Goal: Information Seeking & Learning: Learn about a topic

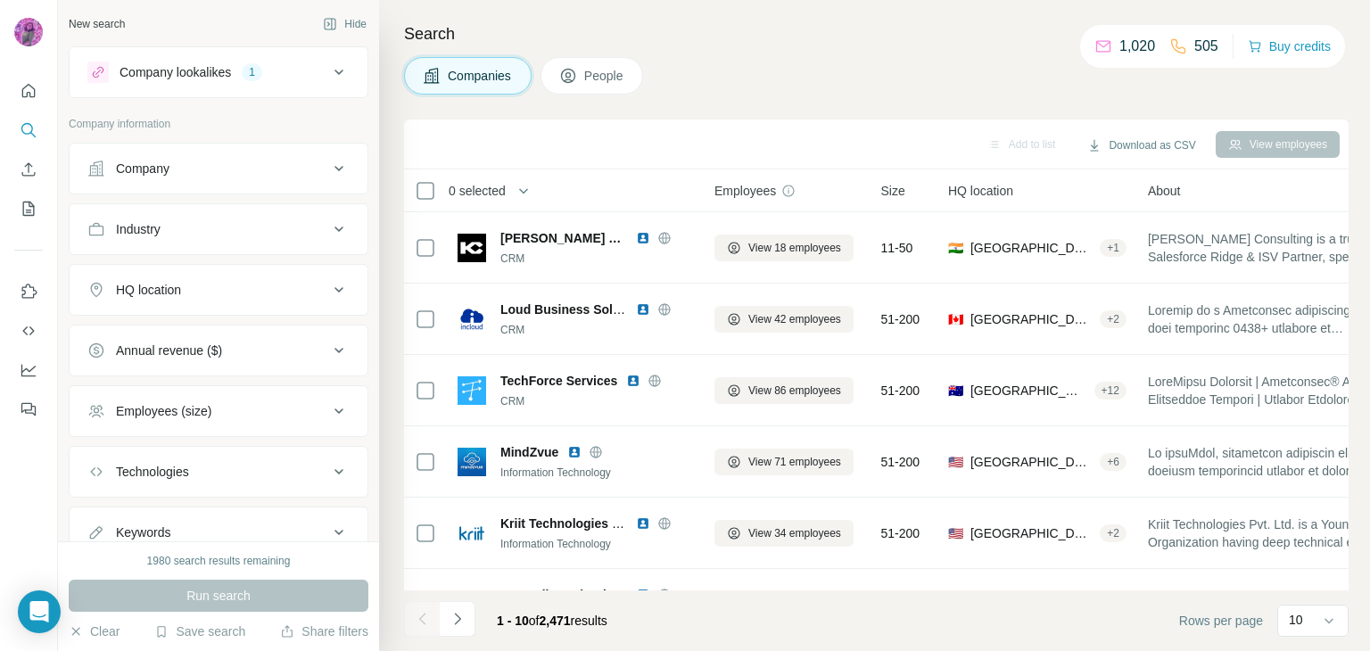
click at [328, 73] on icon at bounding box center [338, 72] width 21 height 21
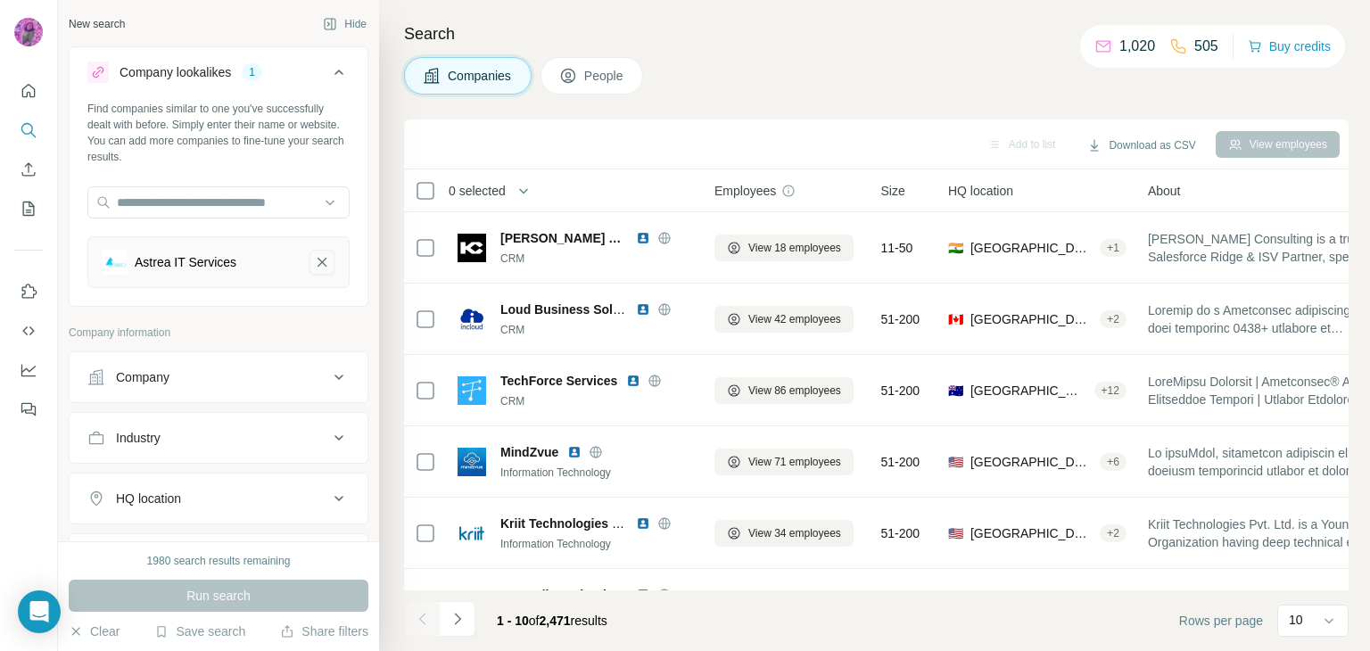
click at [314, 264] on icon "Astrea IT Services-remove-button" at bounding box center [322, 262] width 16 height 18
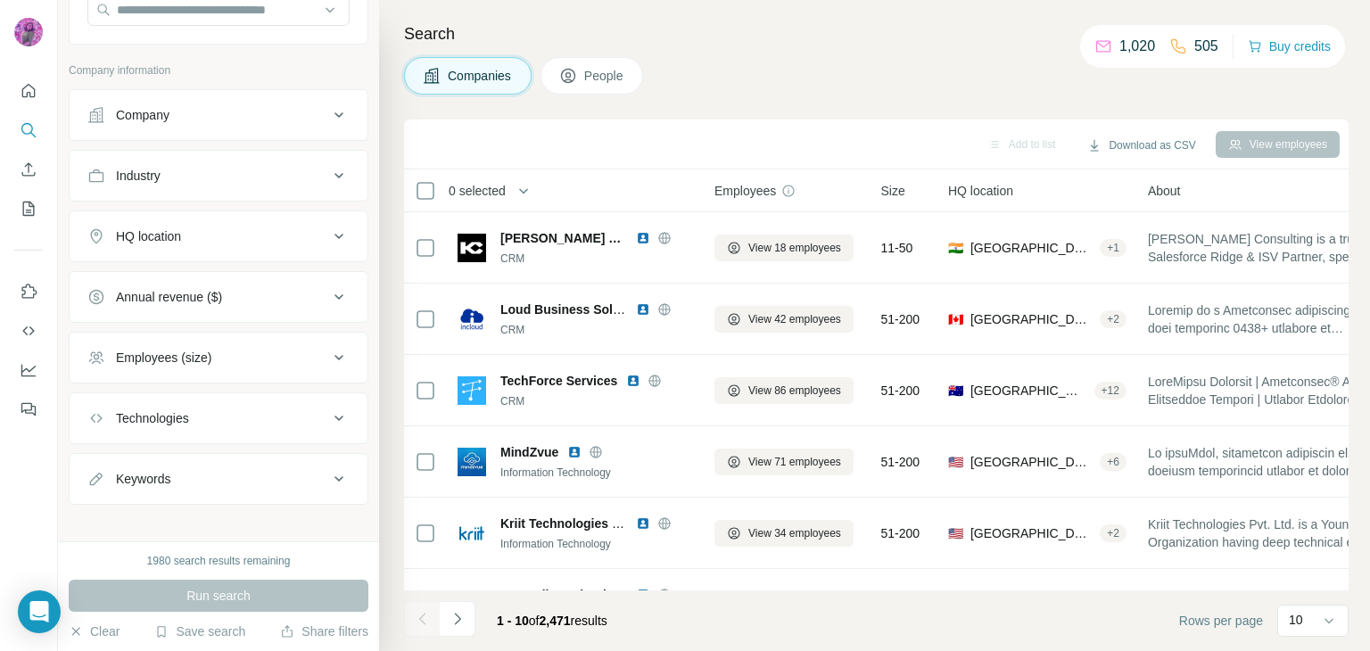
scroll to position [203, 0]
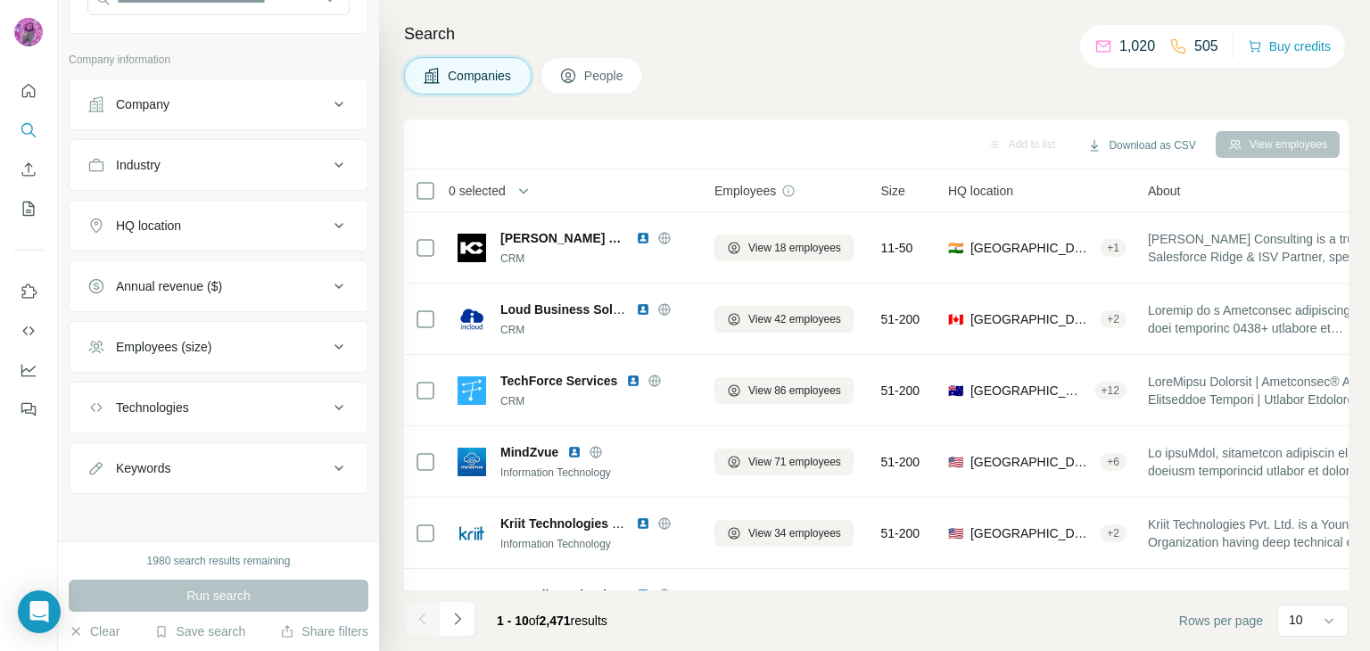
click at [251, 408] on div "Technologies" at bounding box center [207, 408] width 241 height 18
click at [239, 453] on input "text" at bounding box center [218, 452] width 262 height 32
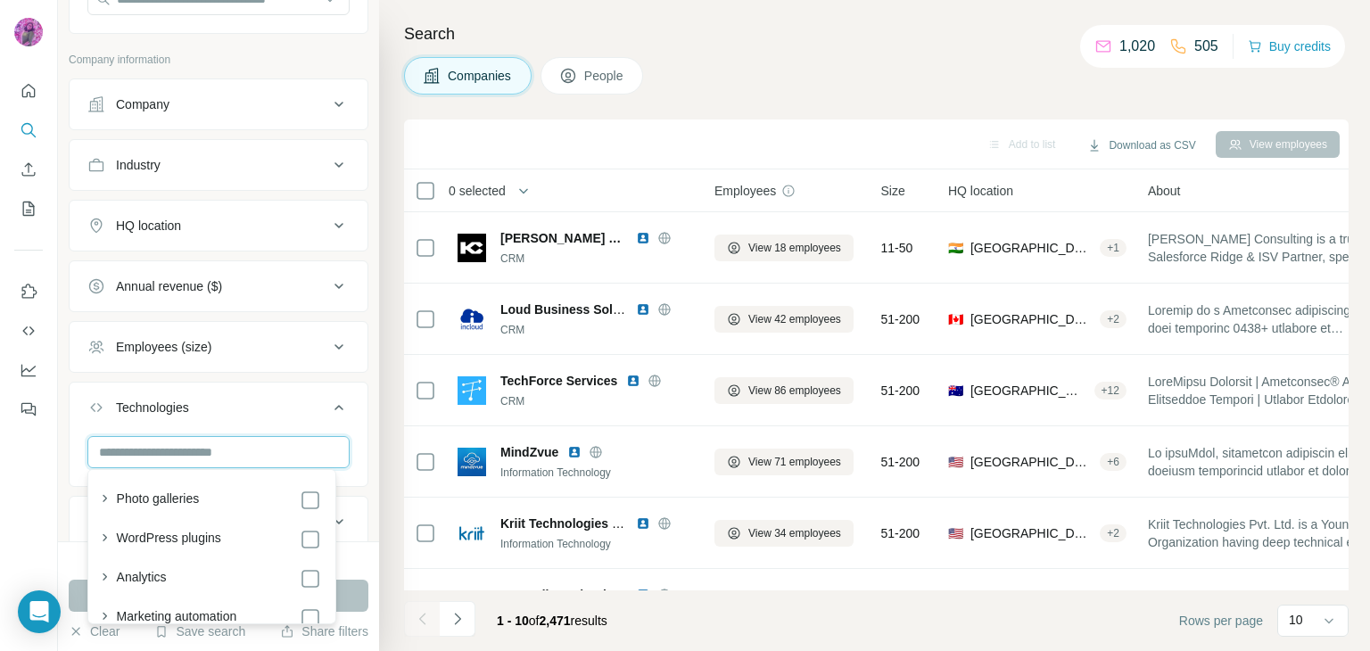
paste input "******"
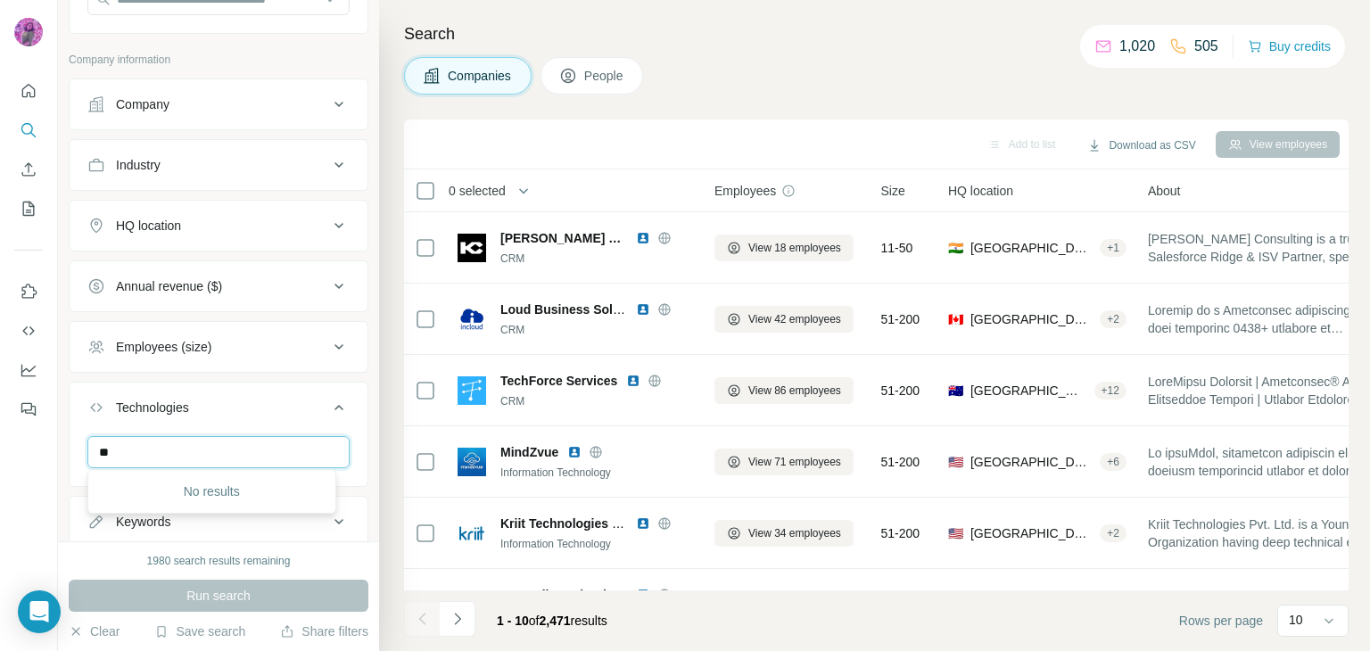
type input "*"
type input "******"
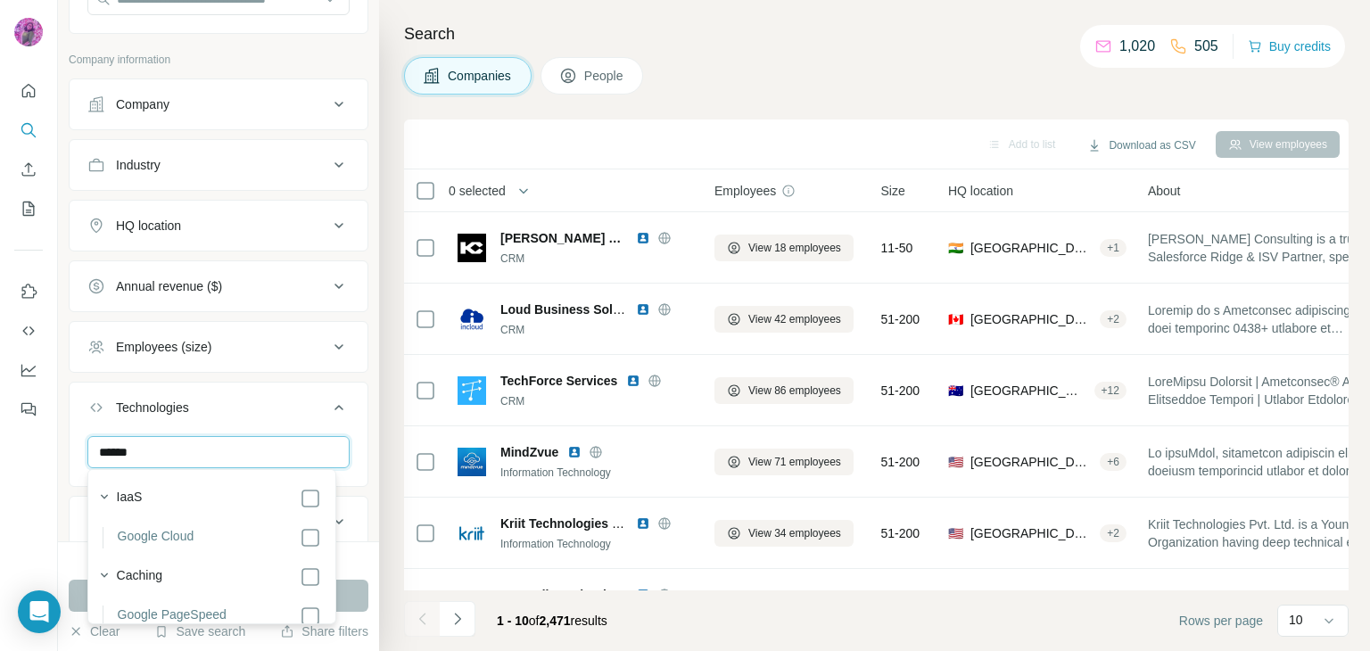
scroll to position [1962, 0]
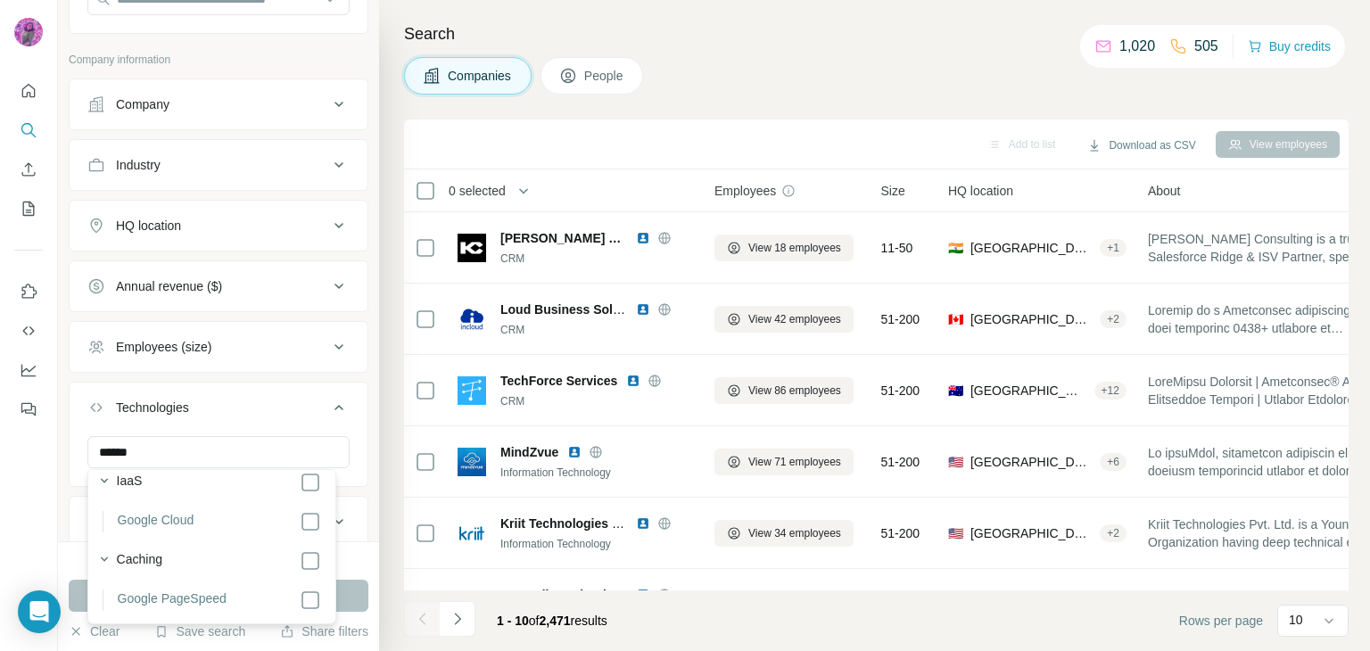
click at [357, 547] on div "1980 search results remaining Run search Clear Save search Share filters" at bounding box center [218, 596] width 321 height 110
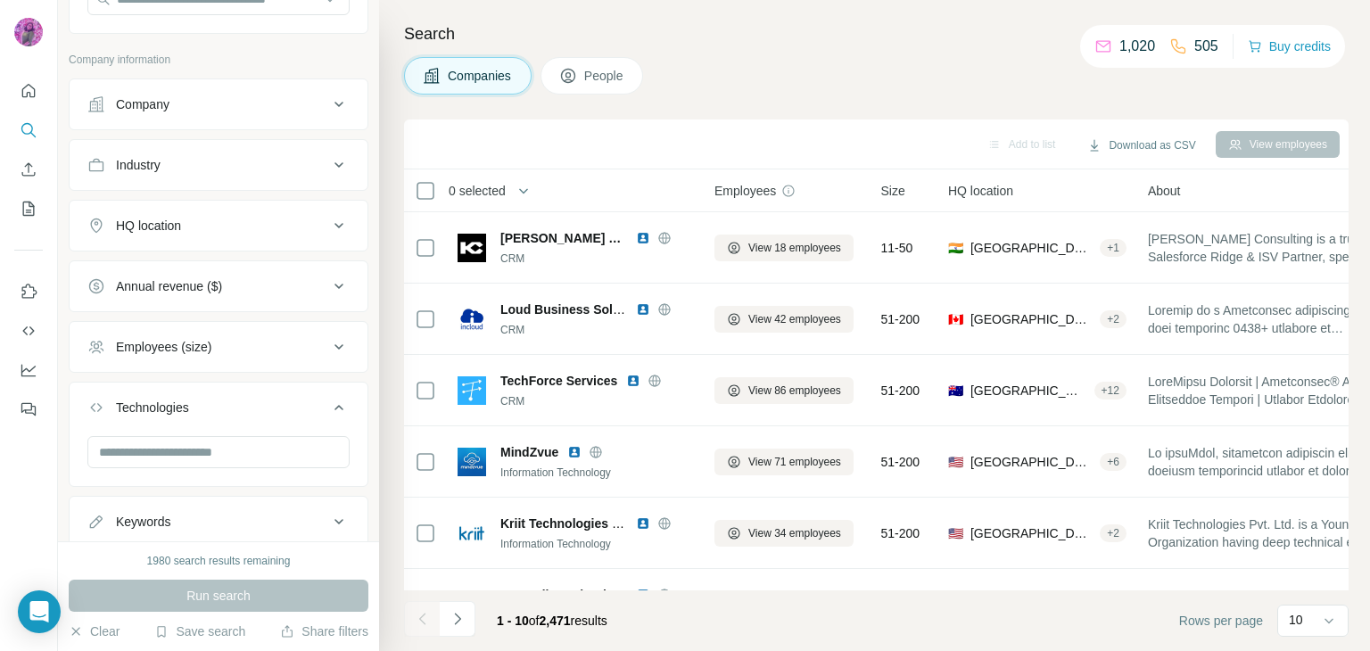
scroll to position [239, 0]
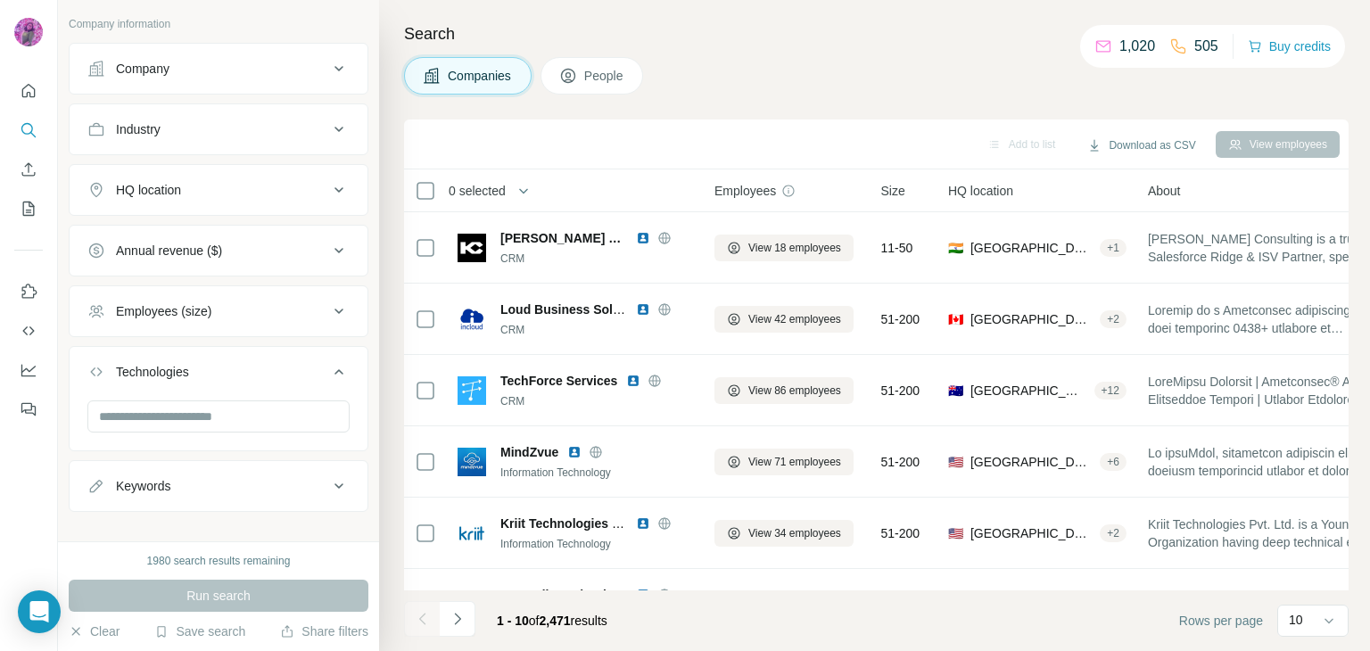
click at [350, 422] on div at bounding box center [219, 423] width 298 height 46
click at [243, 482] on div "Keywords" at bounding box center [207, 486] width 241 height 18
click at [211, 532] on input "text" at bounding box center [200, 530] width 226 height 32
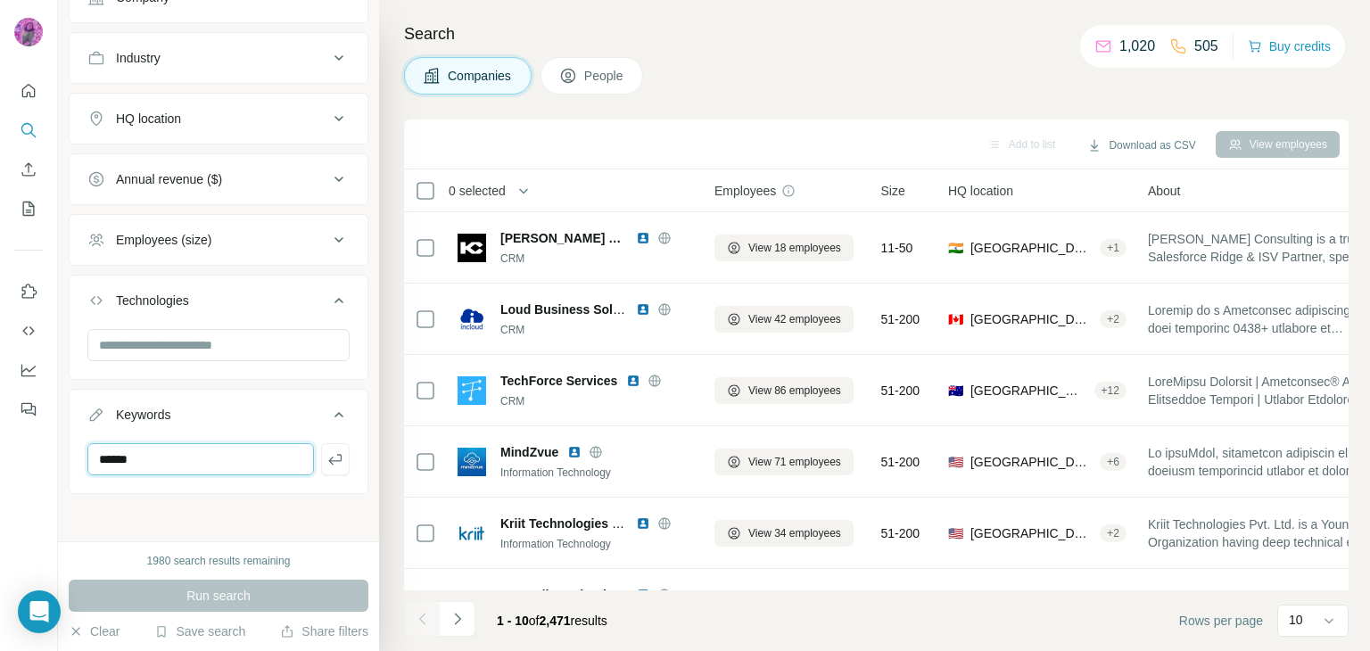
type input "******"
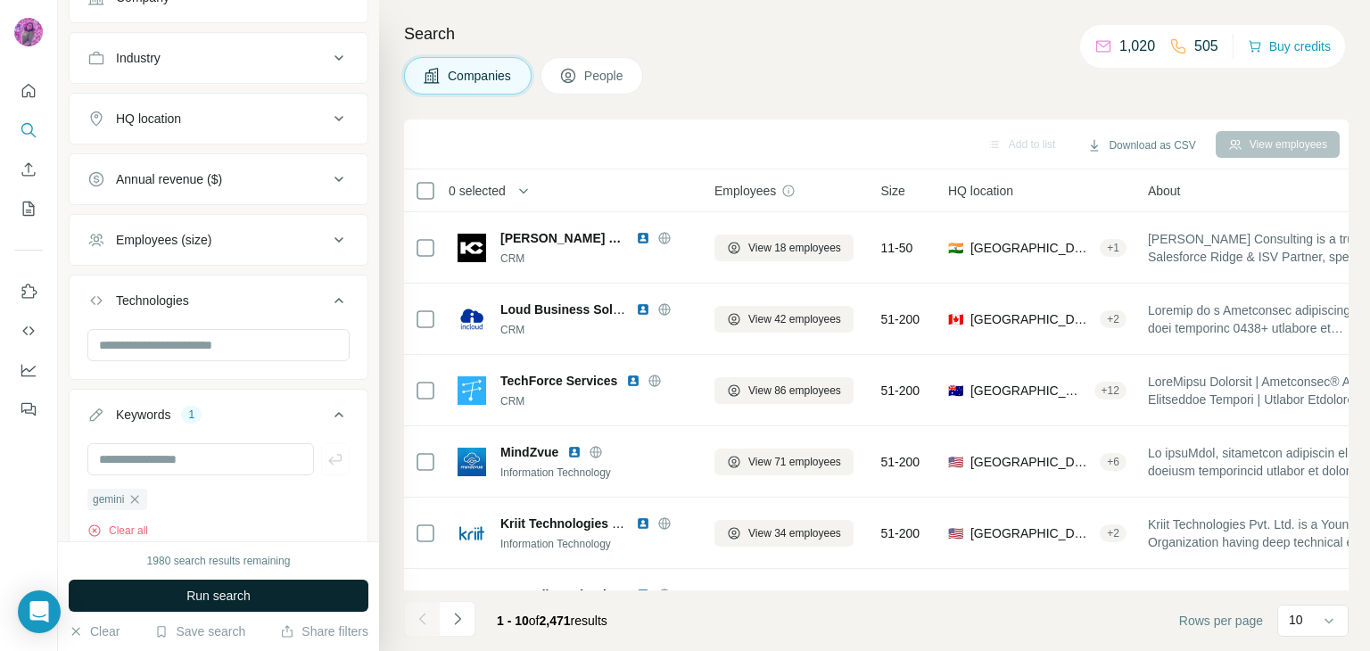
click at [218, 594] on span "Run search" at bounding box center [218, 596] width 64 height 18
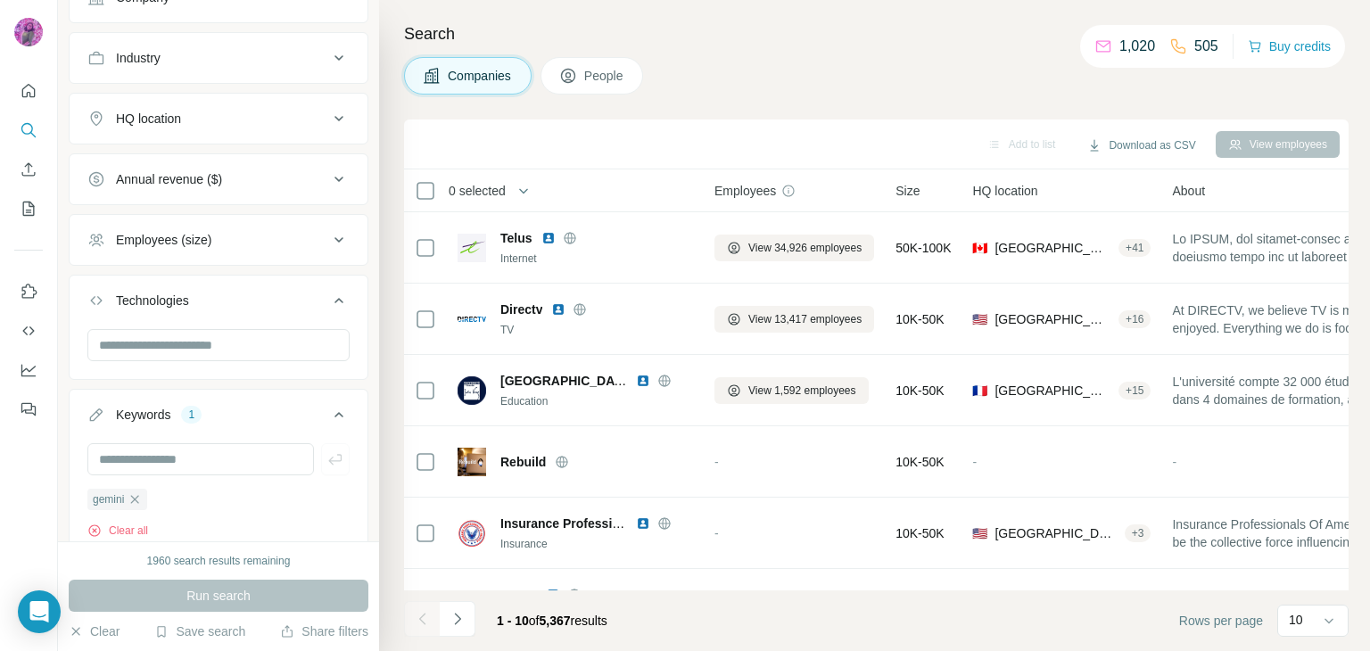
click at [244, 126] on button "HQ location" at bounding box center [219, 118] width 298 height 43
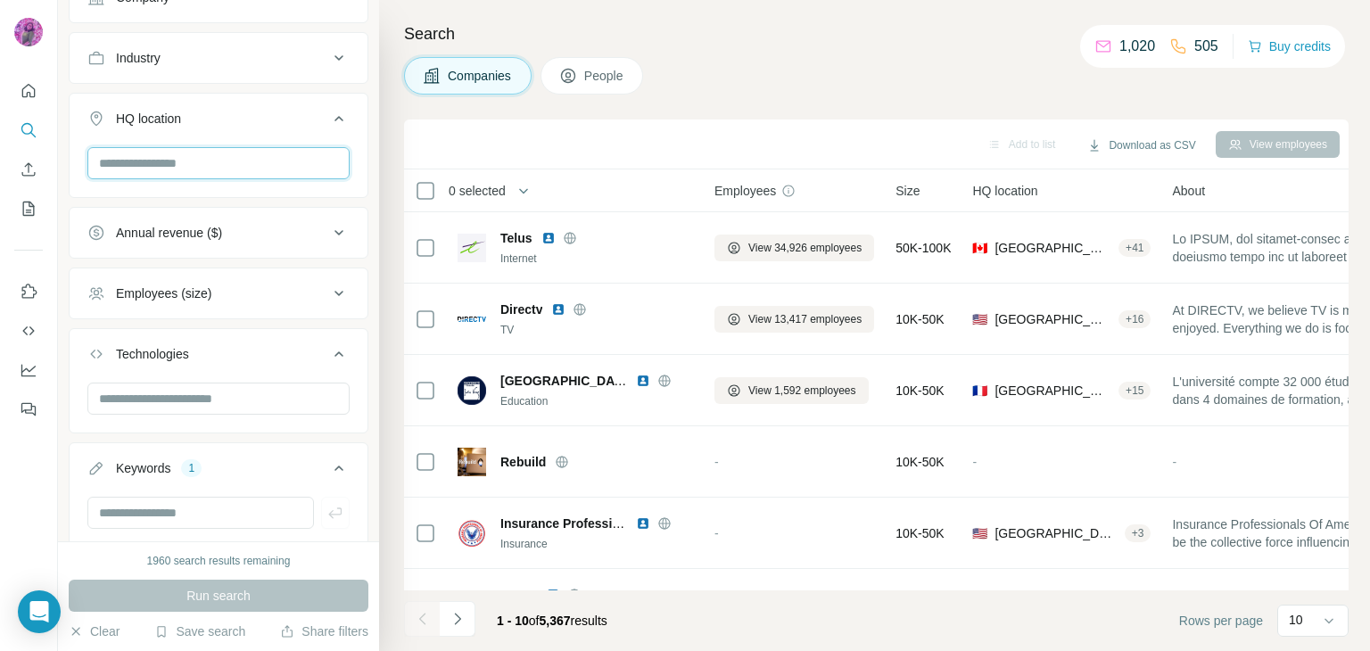
click at [221, 167] on input "text" at bounding box center [218, 163] width 262 height 32
click at [392, 131] on div "Search Companies People Add to list Download as CSV View employees 0 selected C…" at bounding box center [874, 325] width 991 height 651
click at [1148, 144] on button "Download as CSV" at bounding box center [1140, 145] width 133 height 27
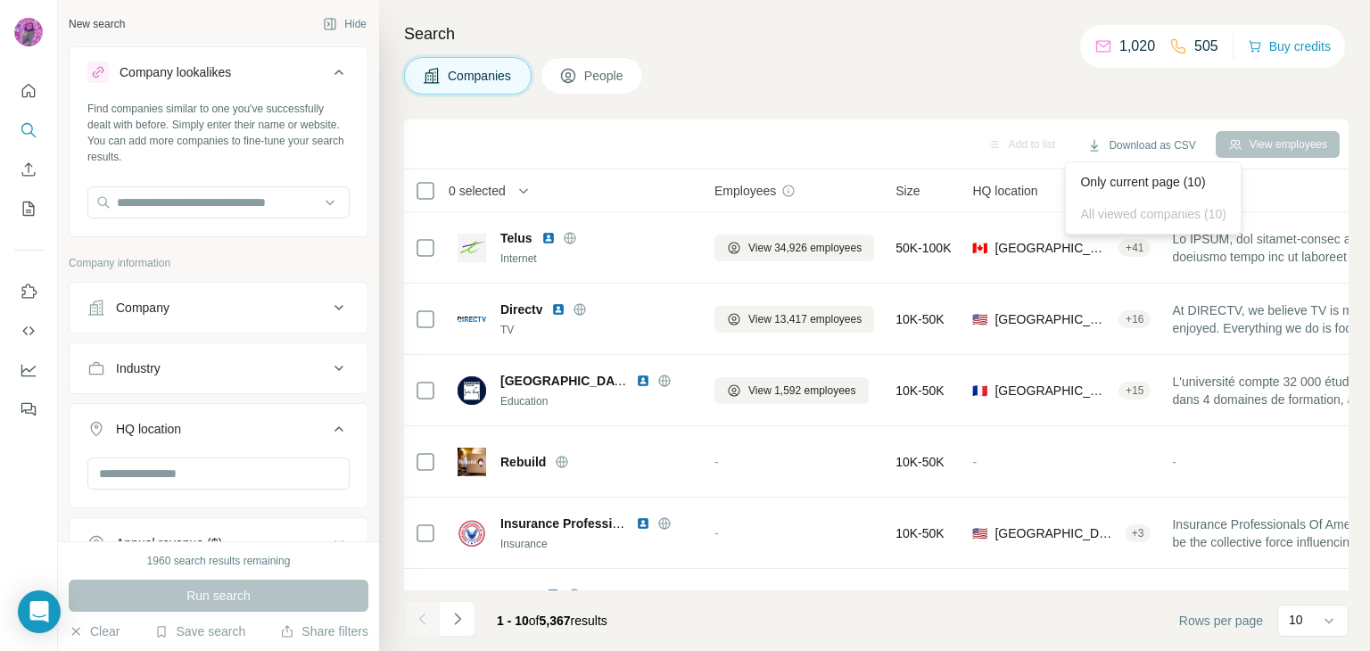
scroll to position [208, 0]
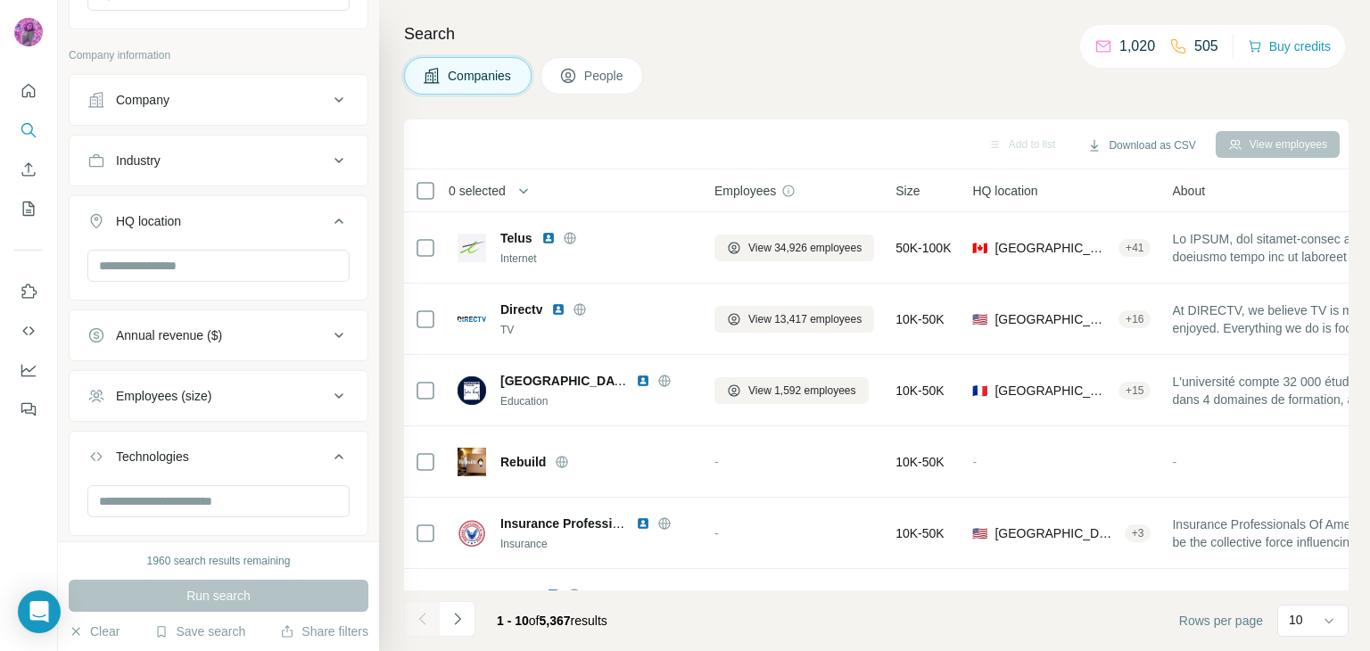
click at [205, 400] on div "Employees (size)" at bounding box center [163, 396] width 95 height 18
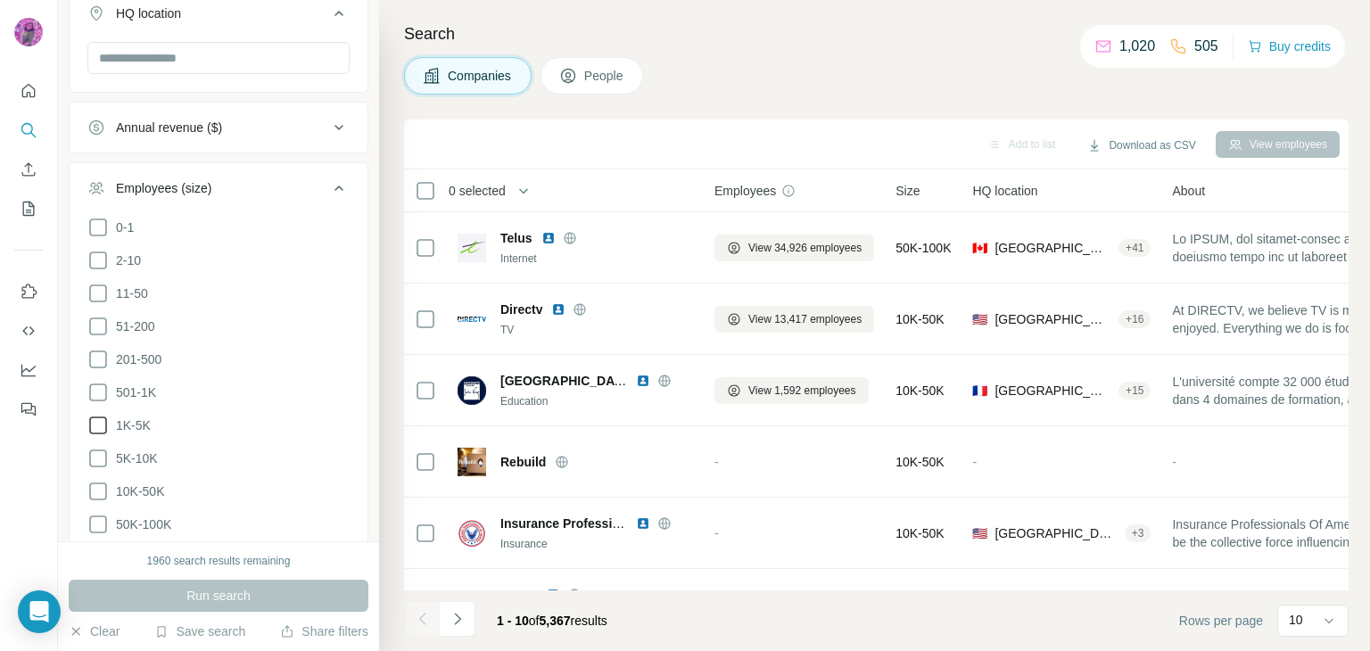
click at [107, 421] on icon at bounding box center [97, 425] width 21 height 21
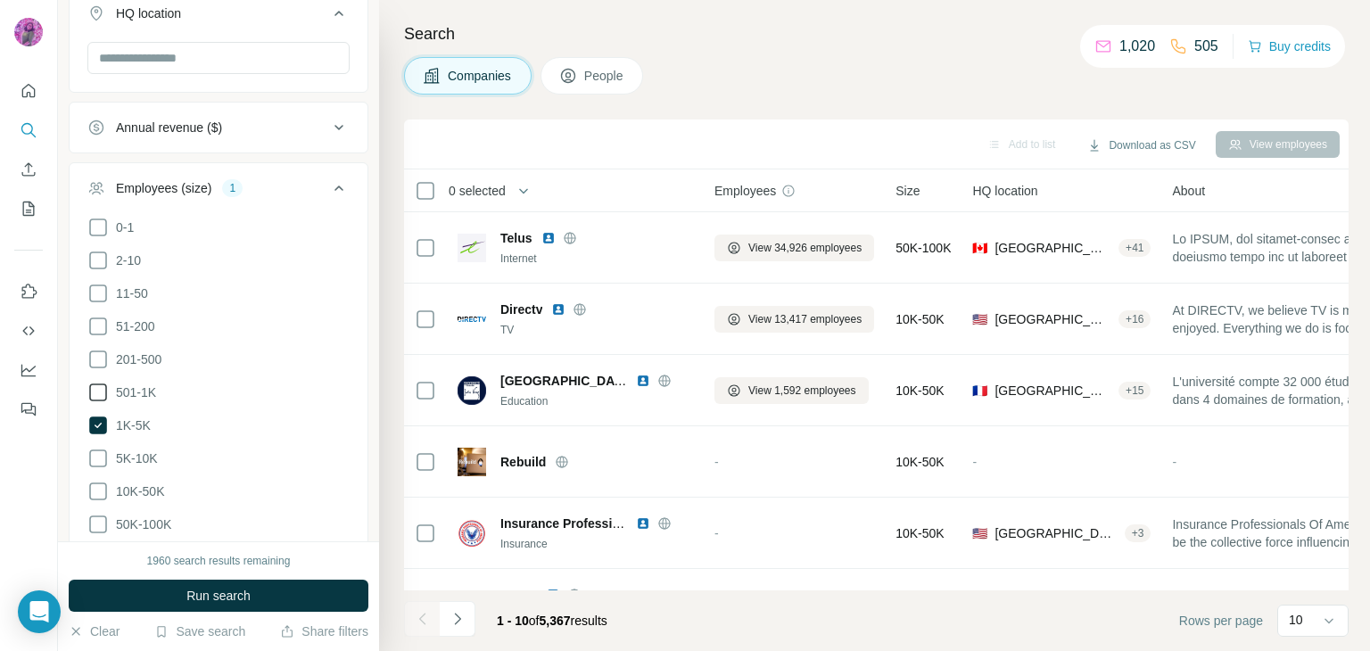
click at [98, 390] on icon at bounding box center [97, 392] width 21 height 21
click at [95, 355] on icon at bounding box center [97, 359] width 21 height 21
click at [96, 317] on icon at bounding box center [98, 326] width 18 height 18
click at [101, 286] on icon at bounding box center [97, 293] width 21 height 21
click at [97, 251] on icon at bounding box center [97, 260] width 21 height 21
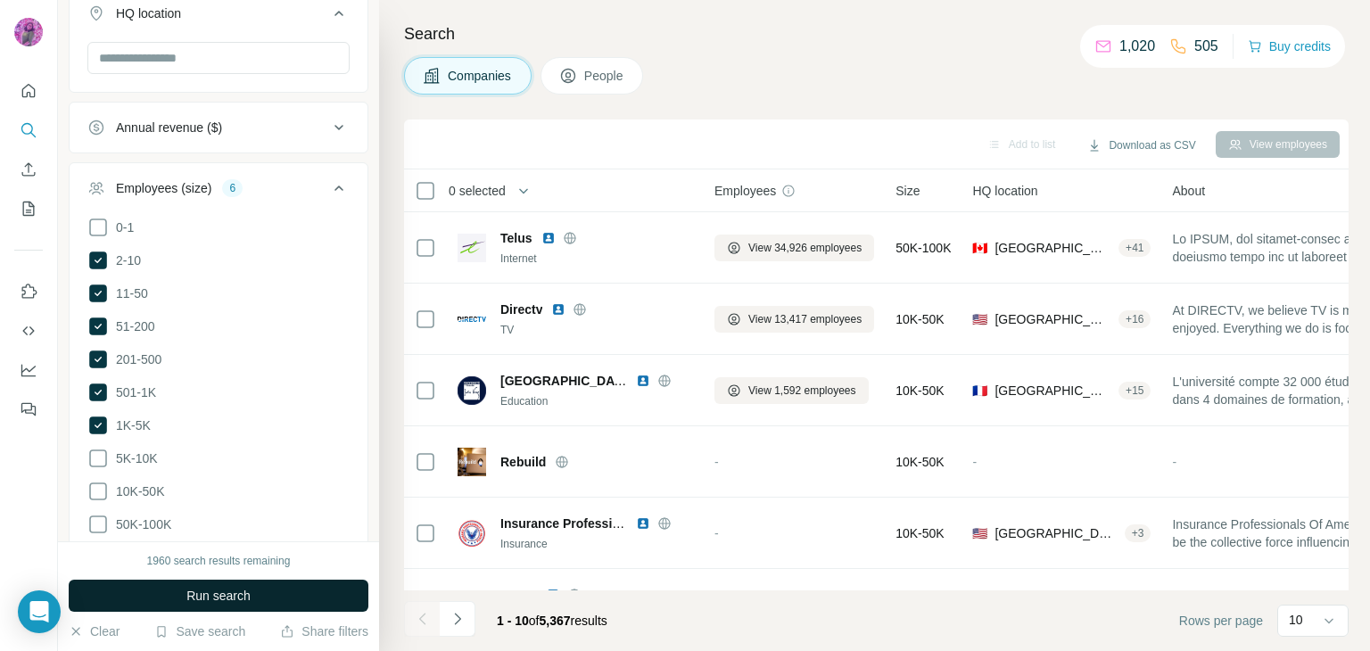
click at [253, 593] on button "Run search" at bounding box center [219, 596] width 300 height 32
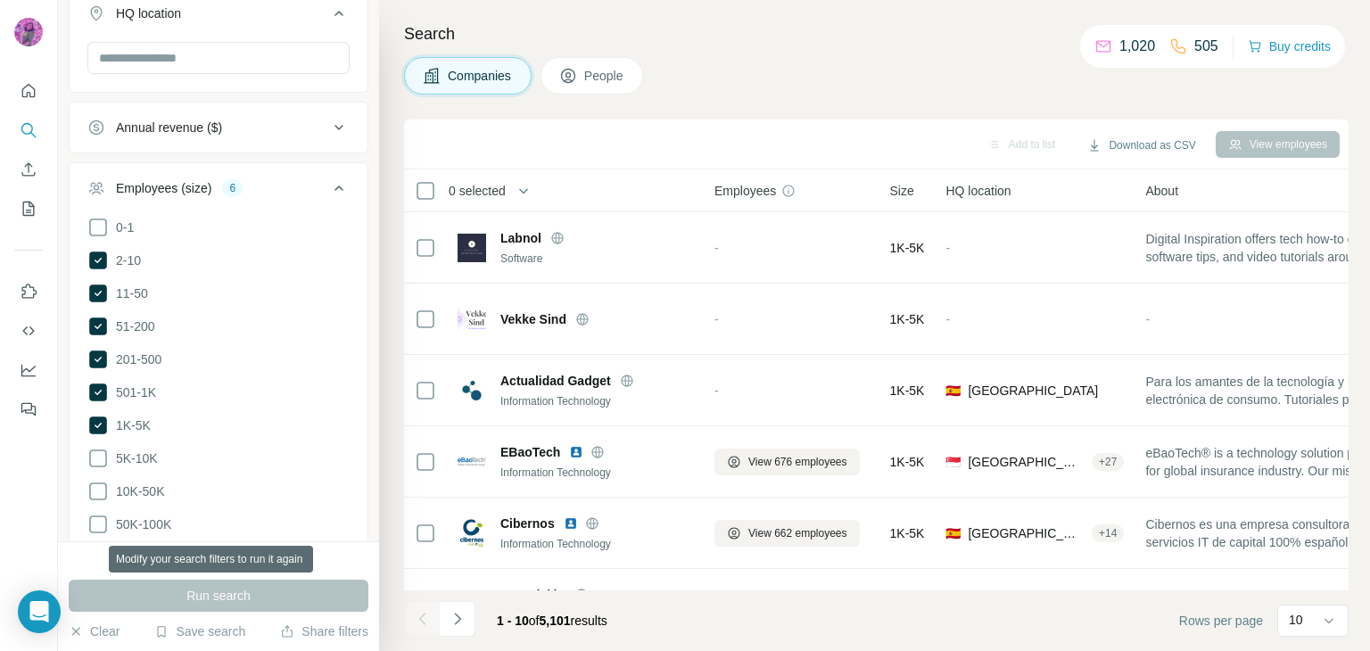
click at [243, 596] on div "Run search" at bounding box center [219, 596] width 300 height 32
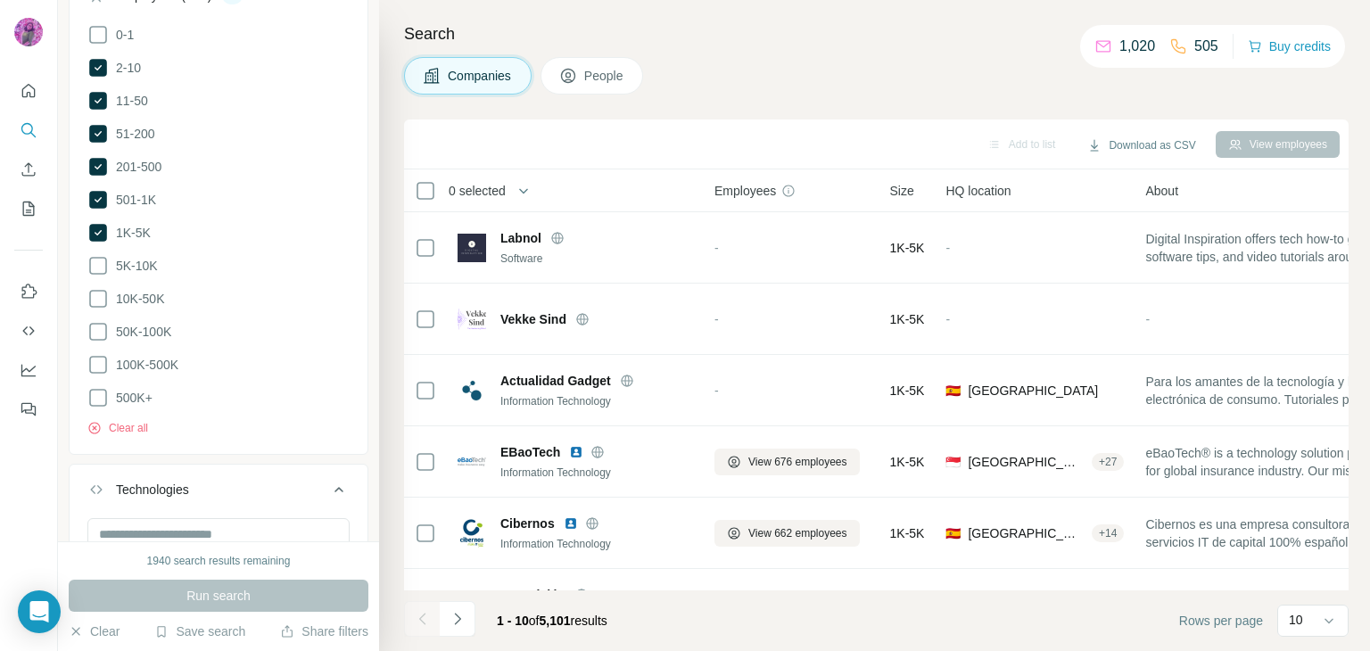
scroll to position [624, 0]
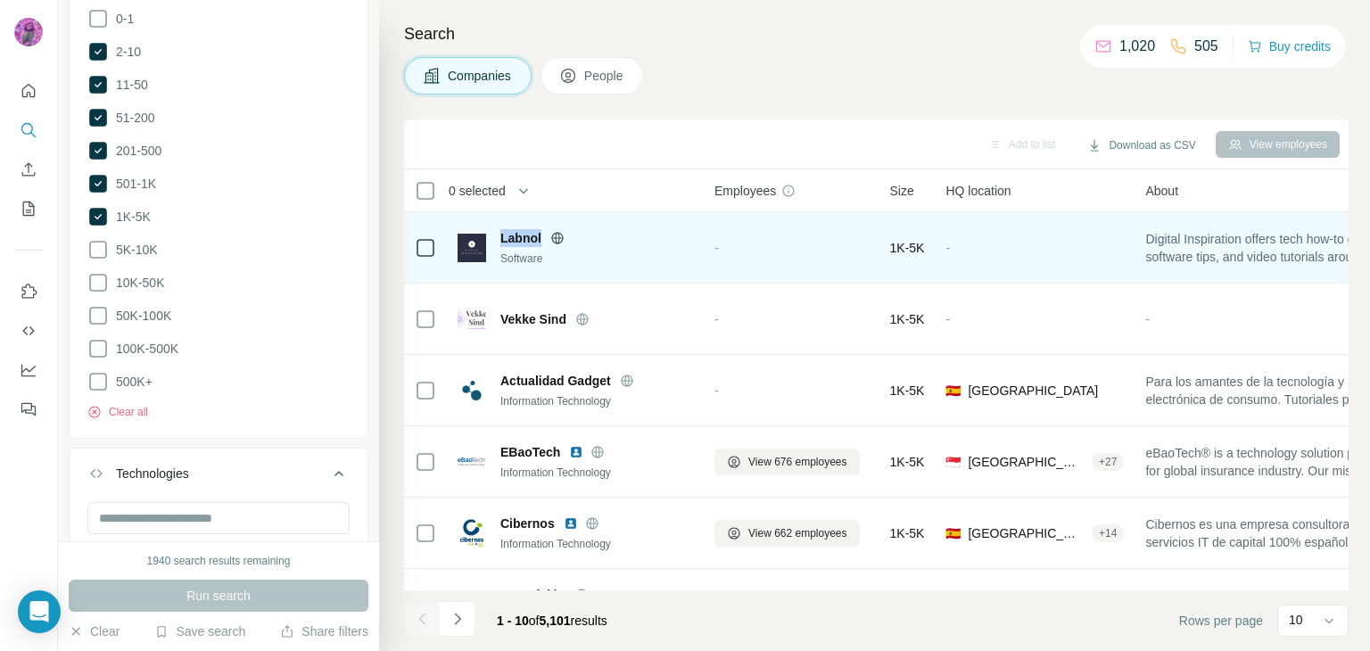
drag, startPoint x: 497, startPoint y: 239, endPoint x: 539, endPoint y: 239, distance: 41.9
click at [539, 239] on div "Labnol Software" at bounding box center [574, 247] width 235 height 37
copy span "Labnol"
drag, startPoint x: 557, startPoint y: 239, endPoint x: 606, endPoint y: 234, distance: 49.2
click at [606, 234] on div at bounding box center [578, 238] width 57 height 14
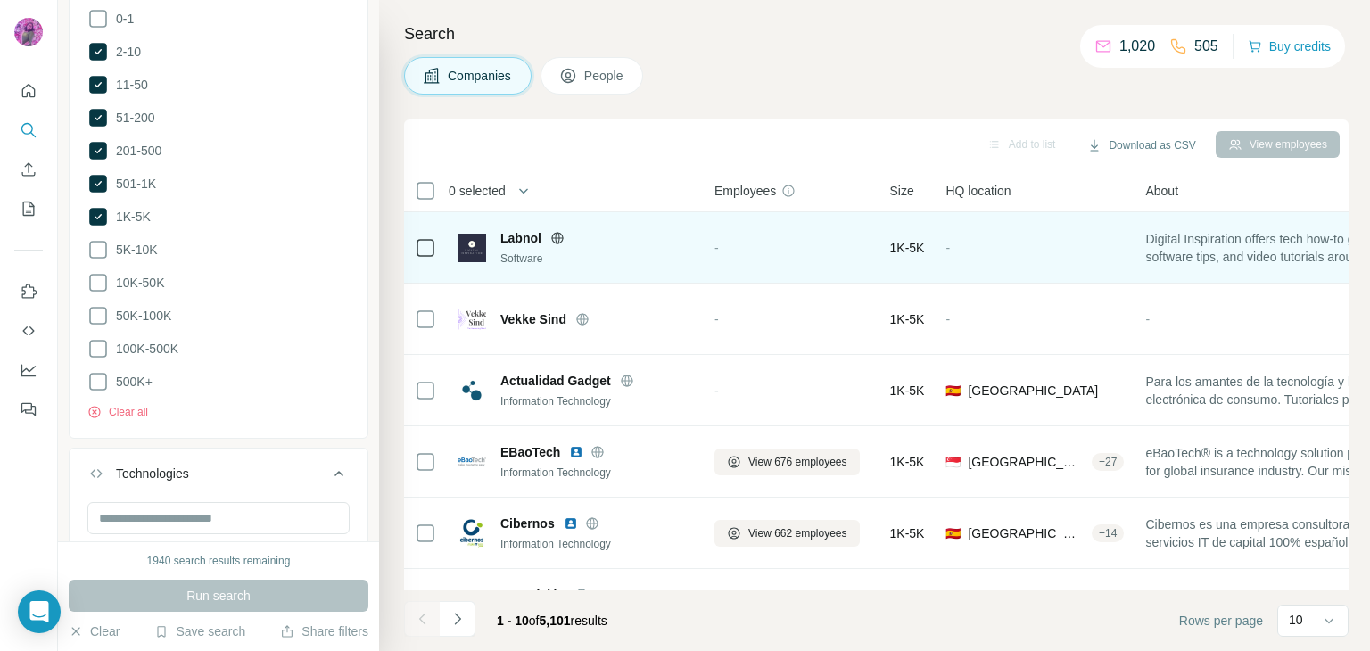
click at [555, 236] on icon at bounding box center [557, 238] width 14 height 14
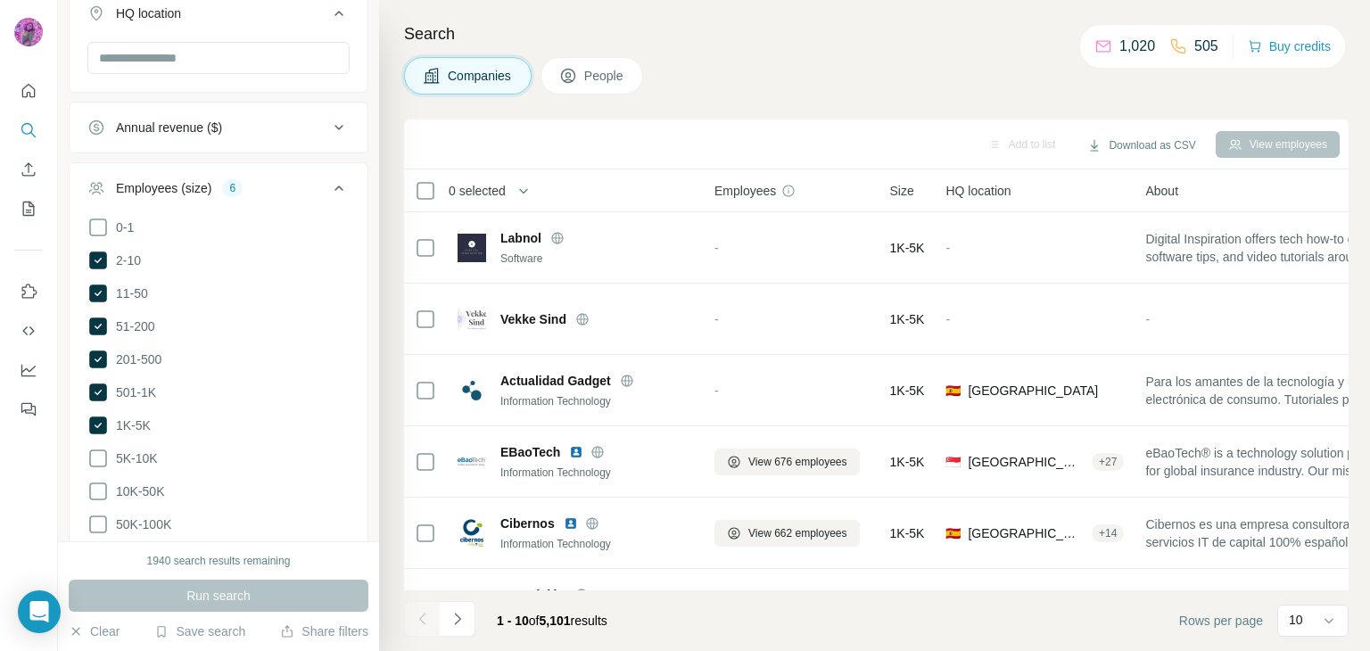
scroll to position [0, 0]
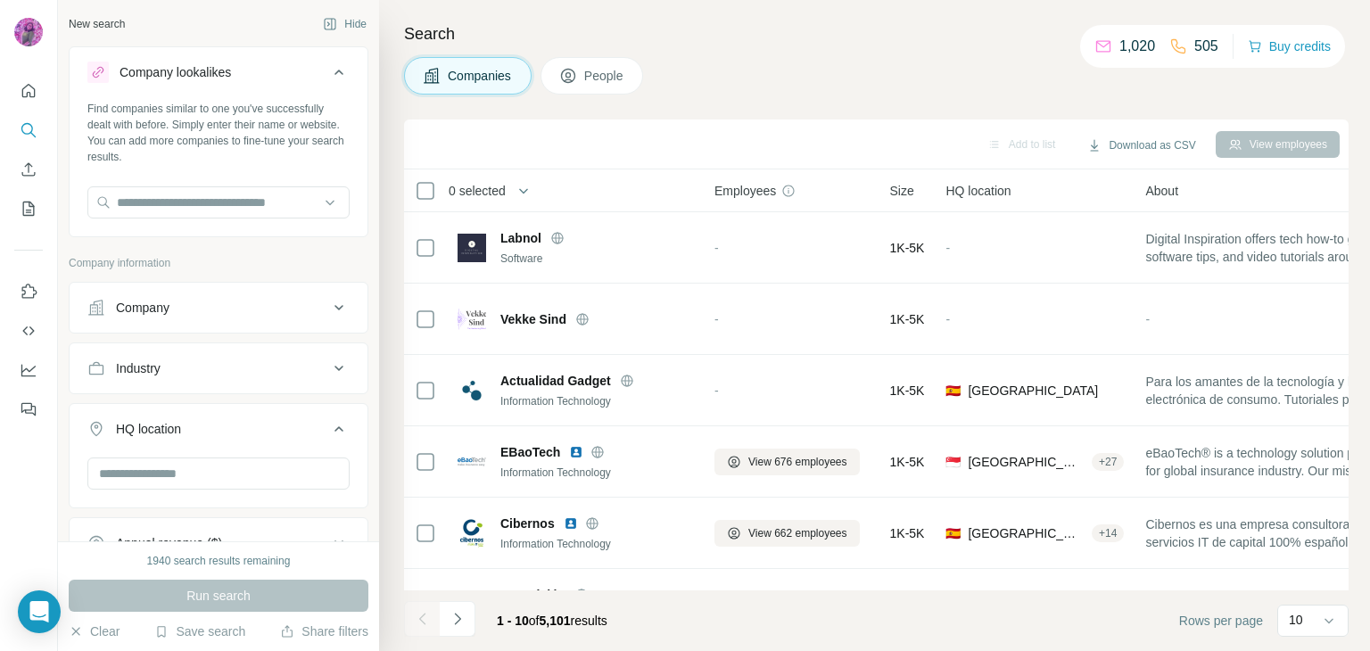
click at [220, 300] on div "Company" at bounding box center [207, 308] width 241 height 18
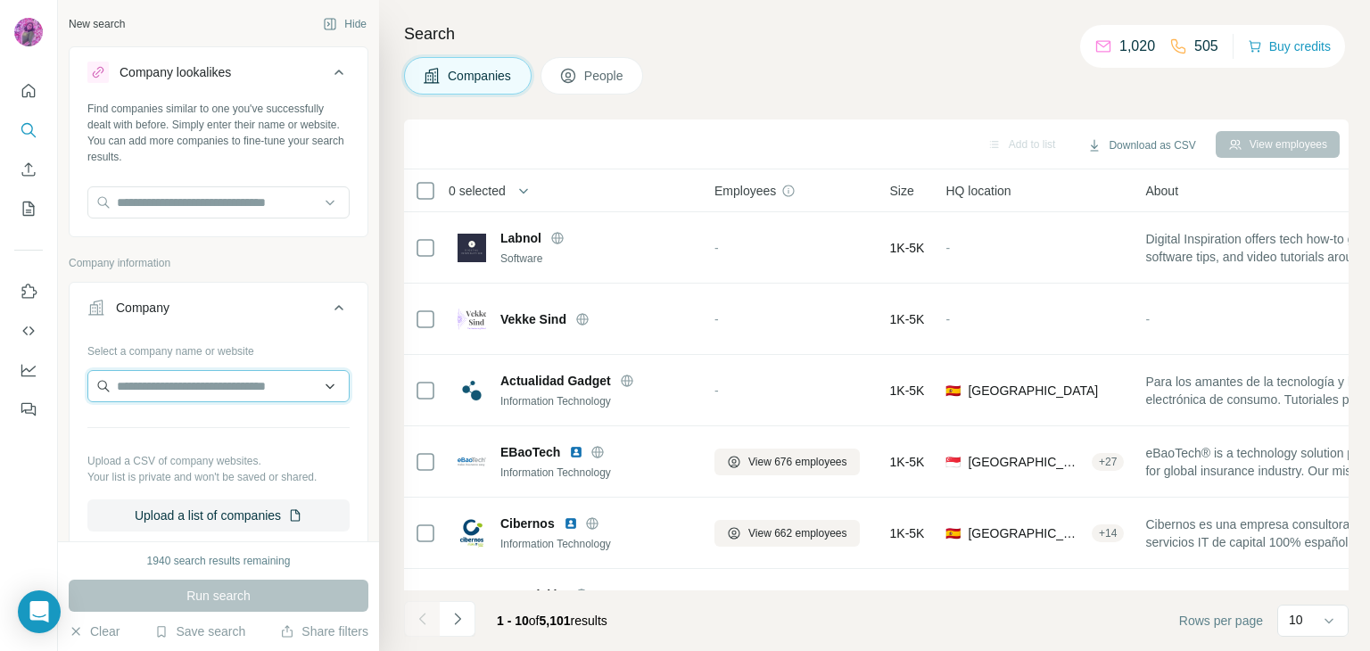
click at [203, 387] on input "text" at bounding box center [218, 386] width 262 height 32
click at [260, 196] on input "text" at bounding box center [218, 202] width 262 height 32
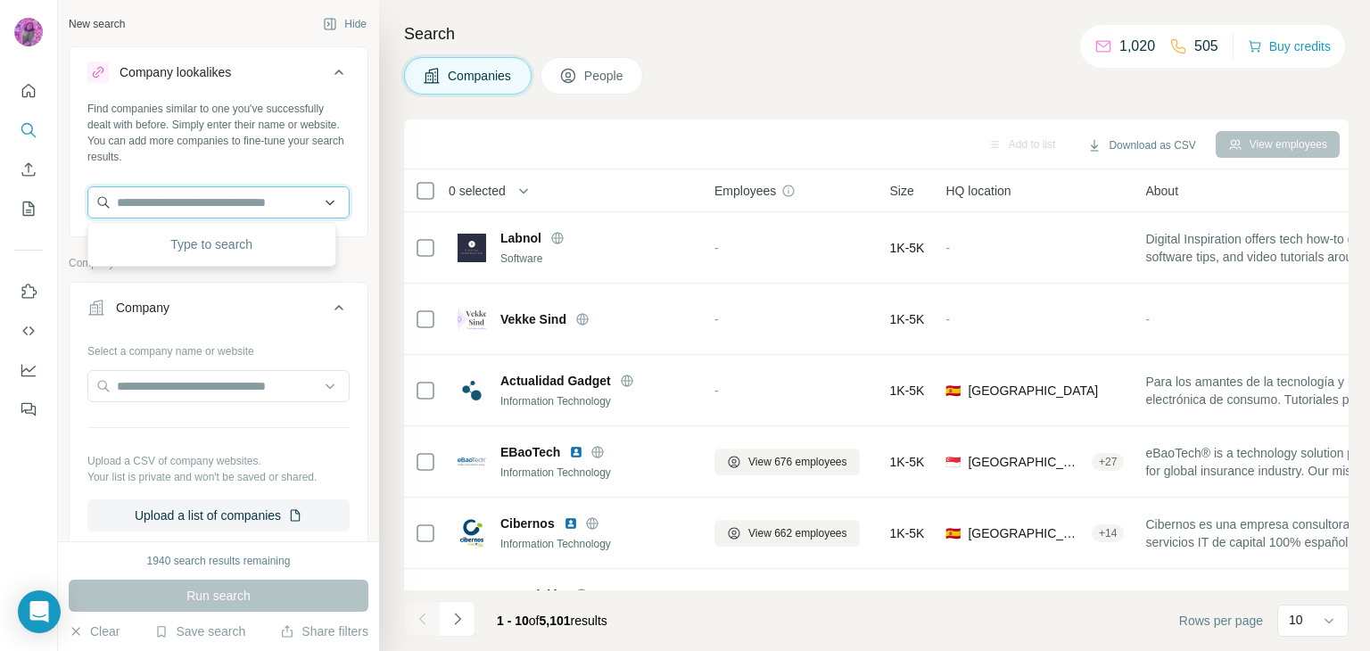
click at [241, 205] on input "text" at bounding box center [218, 202] width 262 height 32
click at [328, 69] on icon at bounding box center [338, 72] width 21 height 21
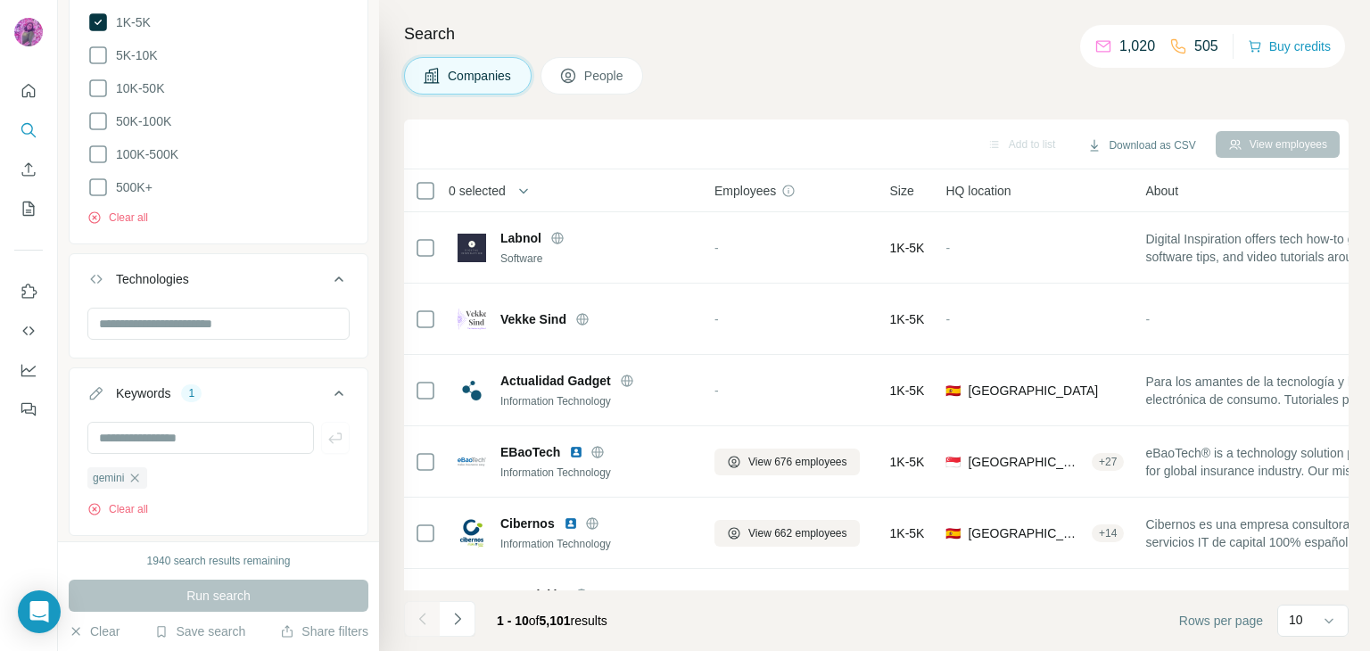
scroll to position [935, 0]
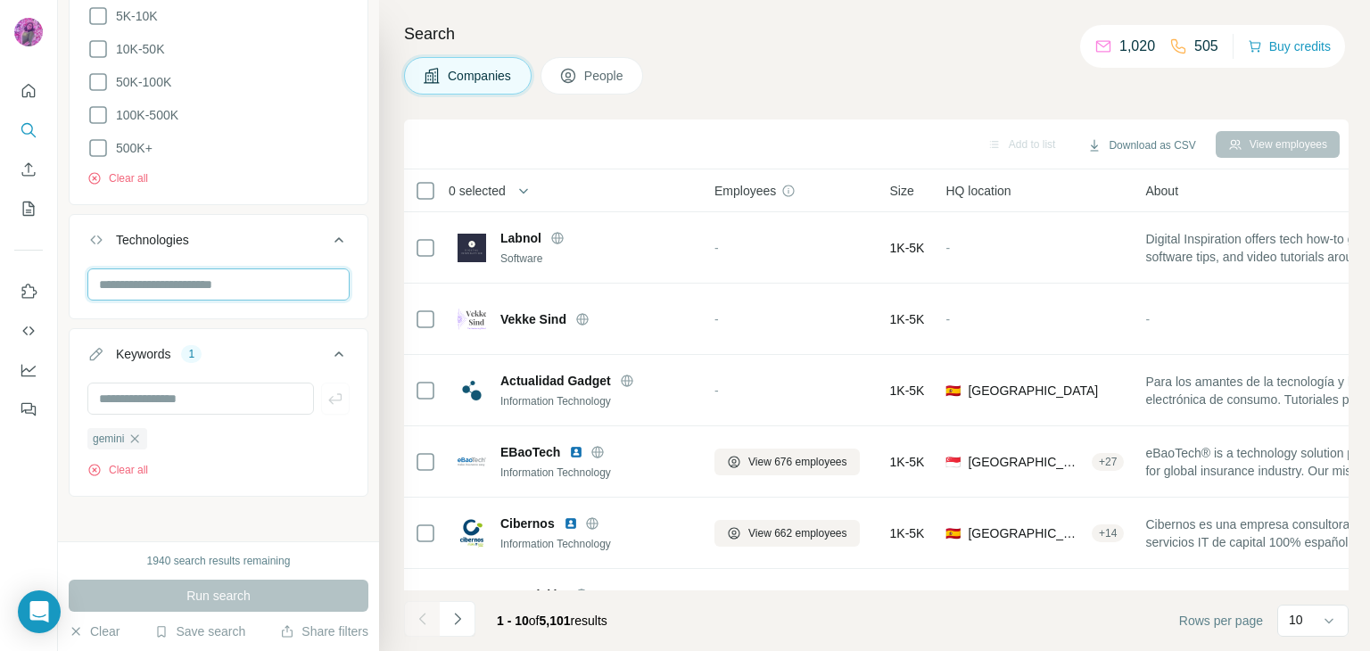
click at [221, 284] on input "text" at bounding box center [218, 284] width 262 height 32
drag, startPoint x: 209, startPoint y: 281, endPoint x: 104, endPoint y: 258, distance: 106.9
click at [104, 258] on div "Technologies ****" at bounding box center [219, 266] width 300 height 105
type input "*"
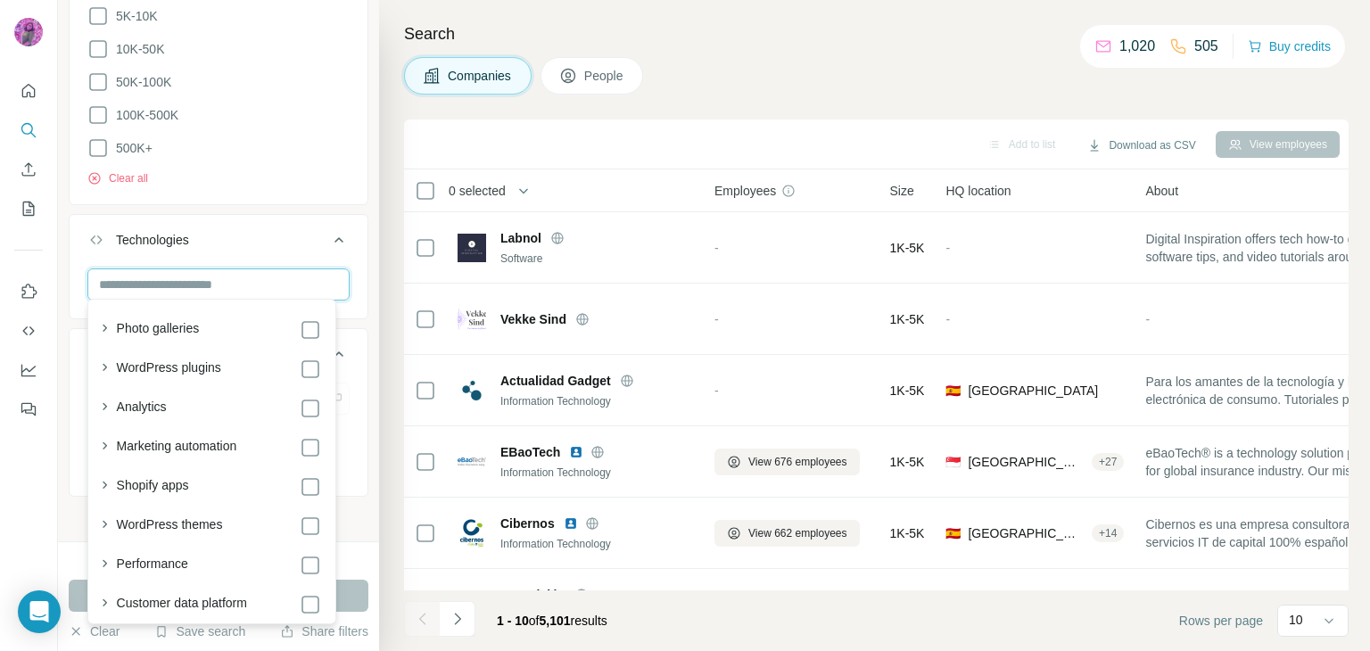
type input "*"
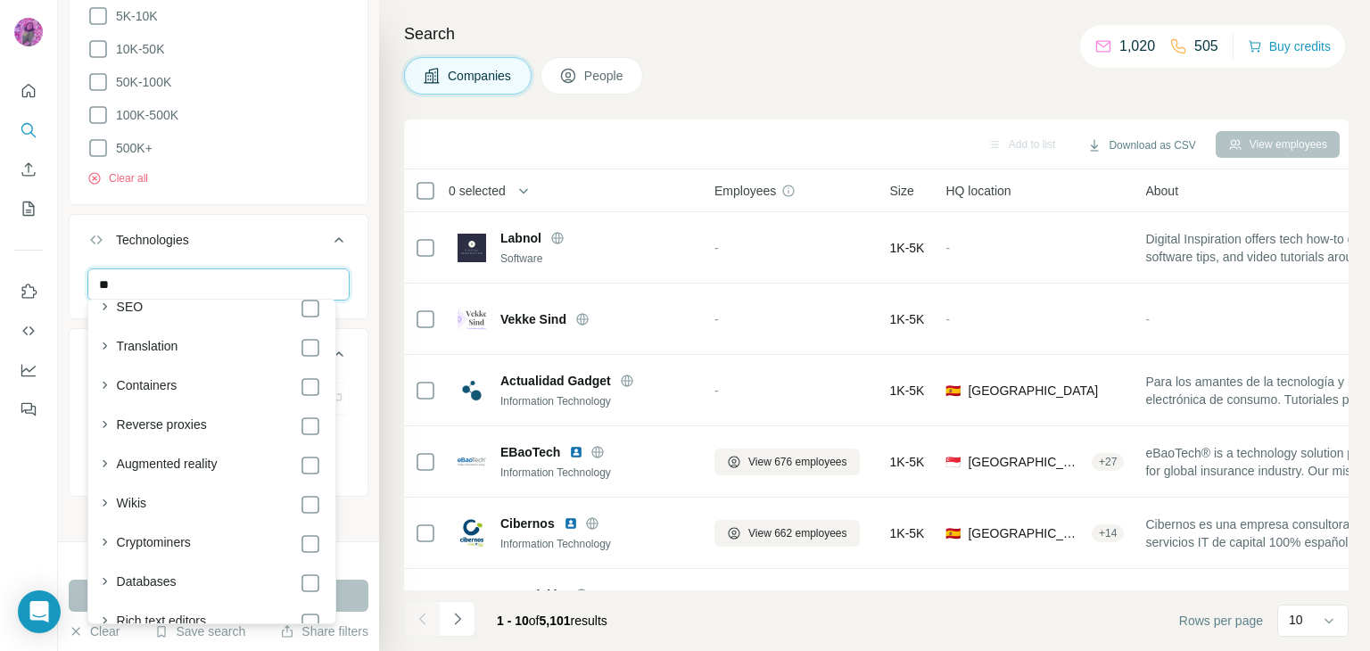
scroll to position [3536, 0]
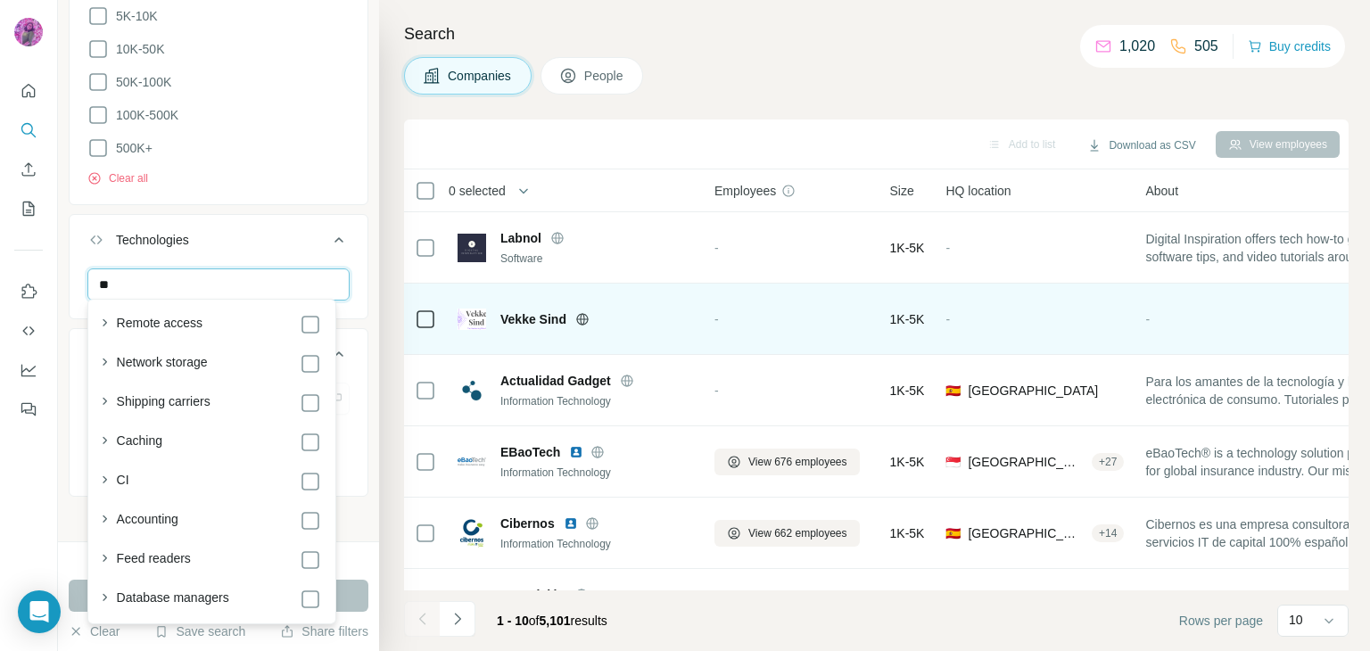
type input "**"
click at [582, 321] on icon at bounding box center [582, 319] width 14 height 14
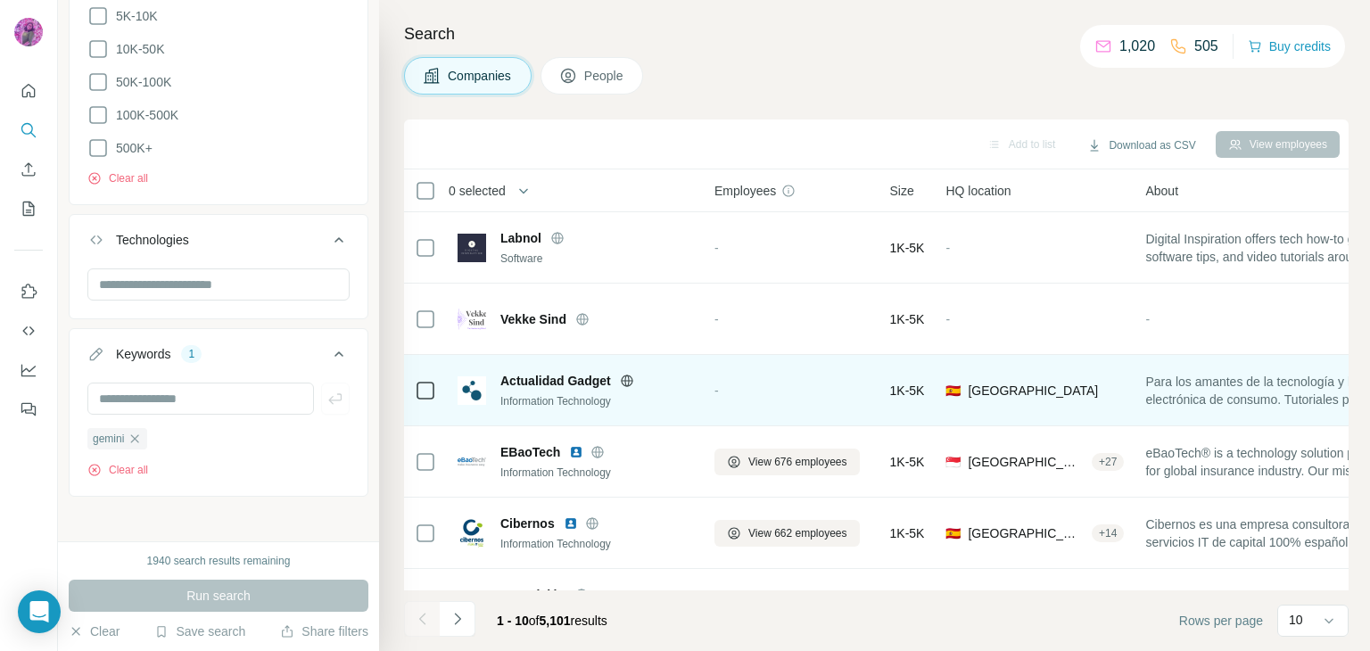
click at [629, 380] on icon at bounding box center [627, 380] width 12 height 1
copy div "Actualidad Gadget"
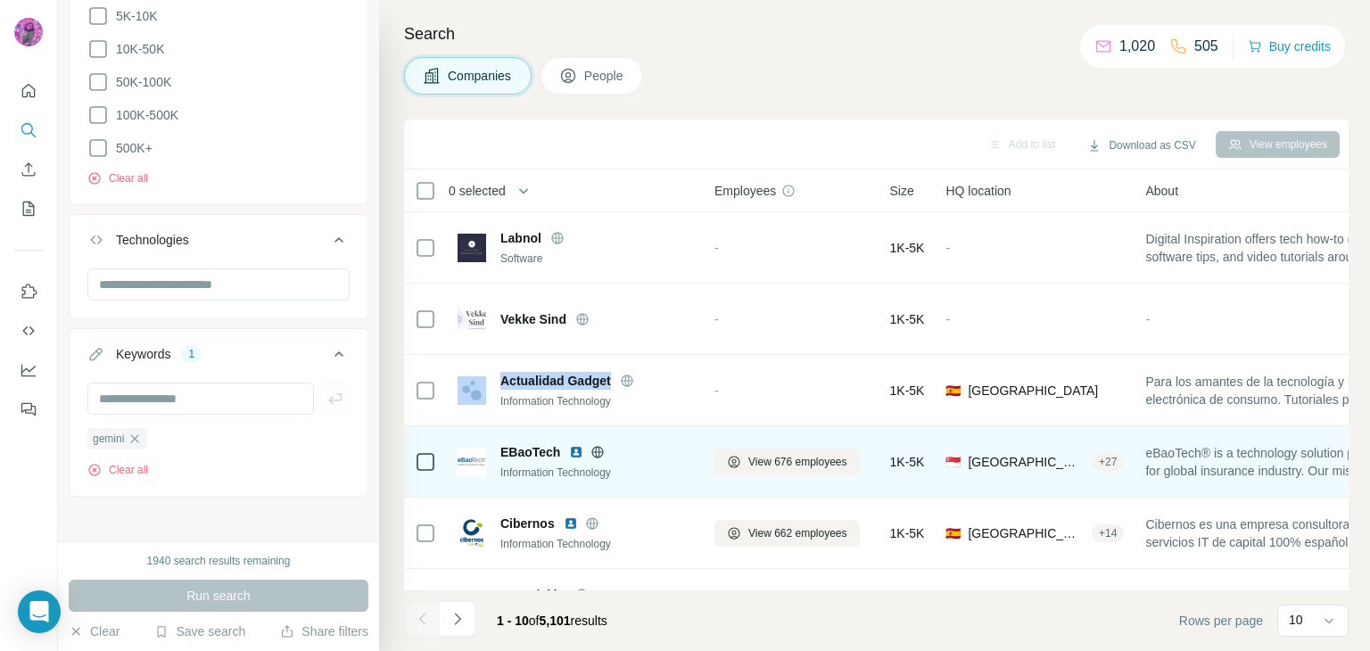
click at [574, 449] on img at bounding box center [576, 452] width 14 height 14
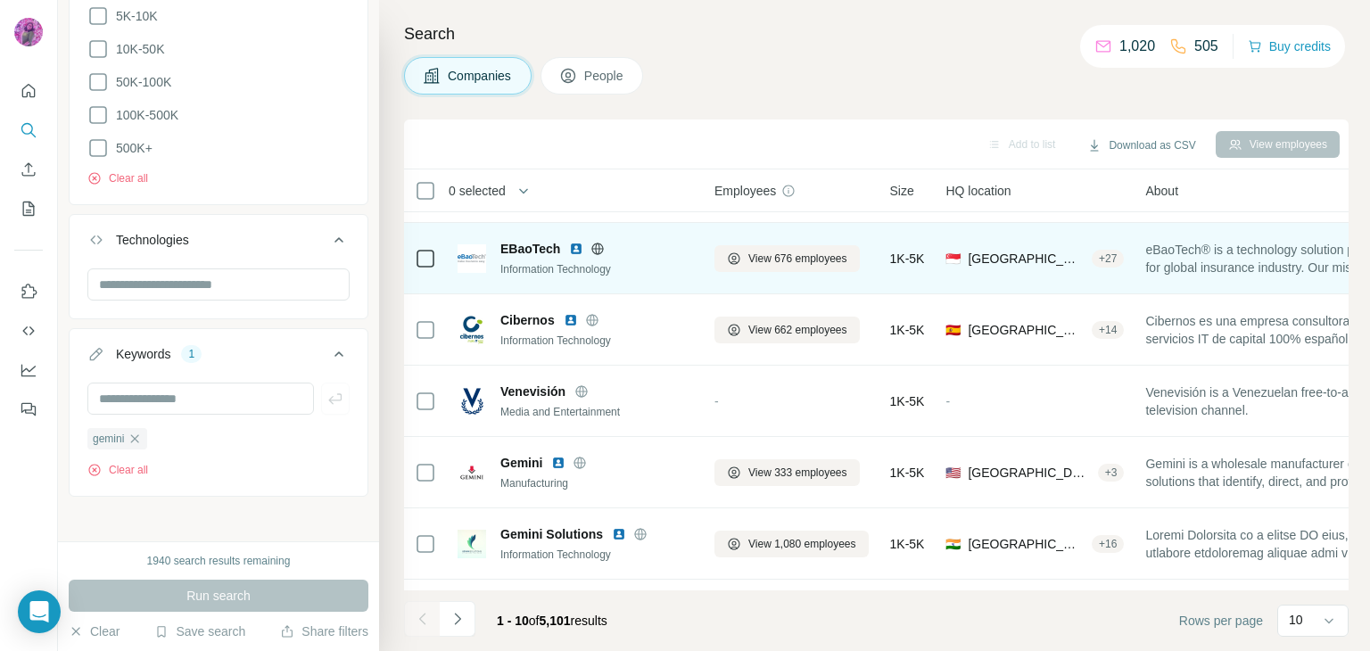
scroll to position [208, 0]
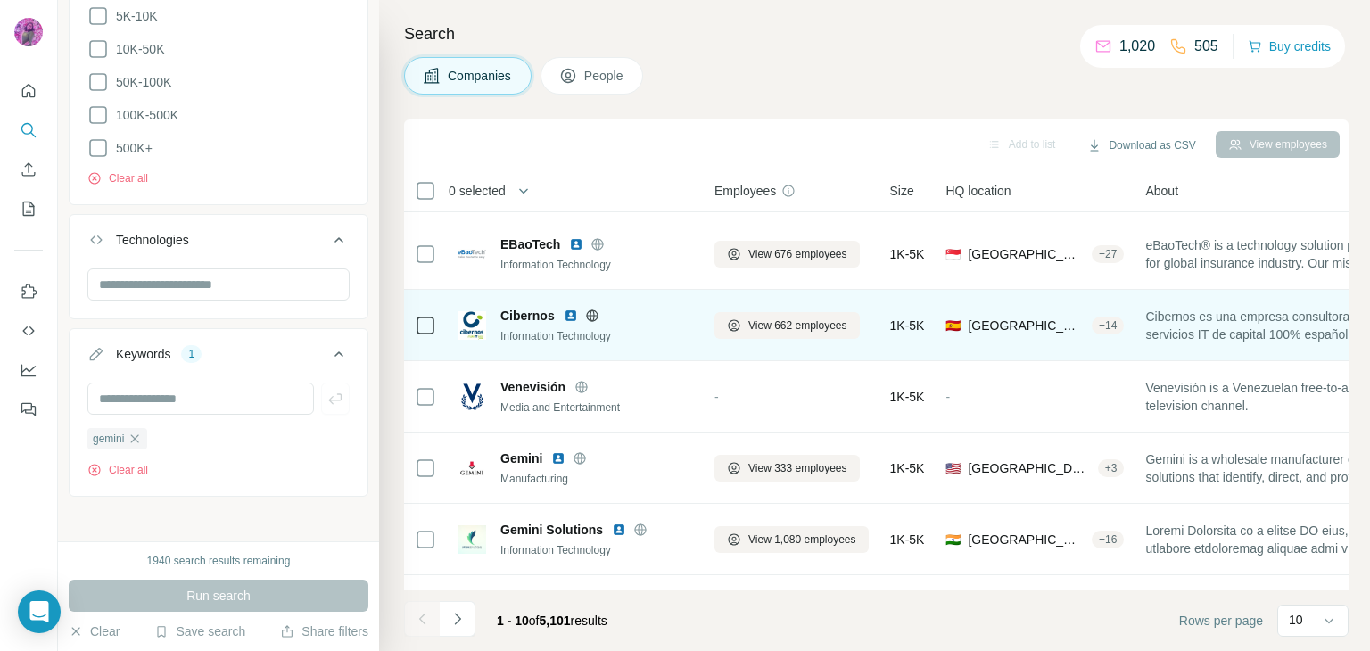
click at [569, 315] on img at bounding box center [571, 315] width 14 height 14
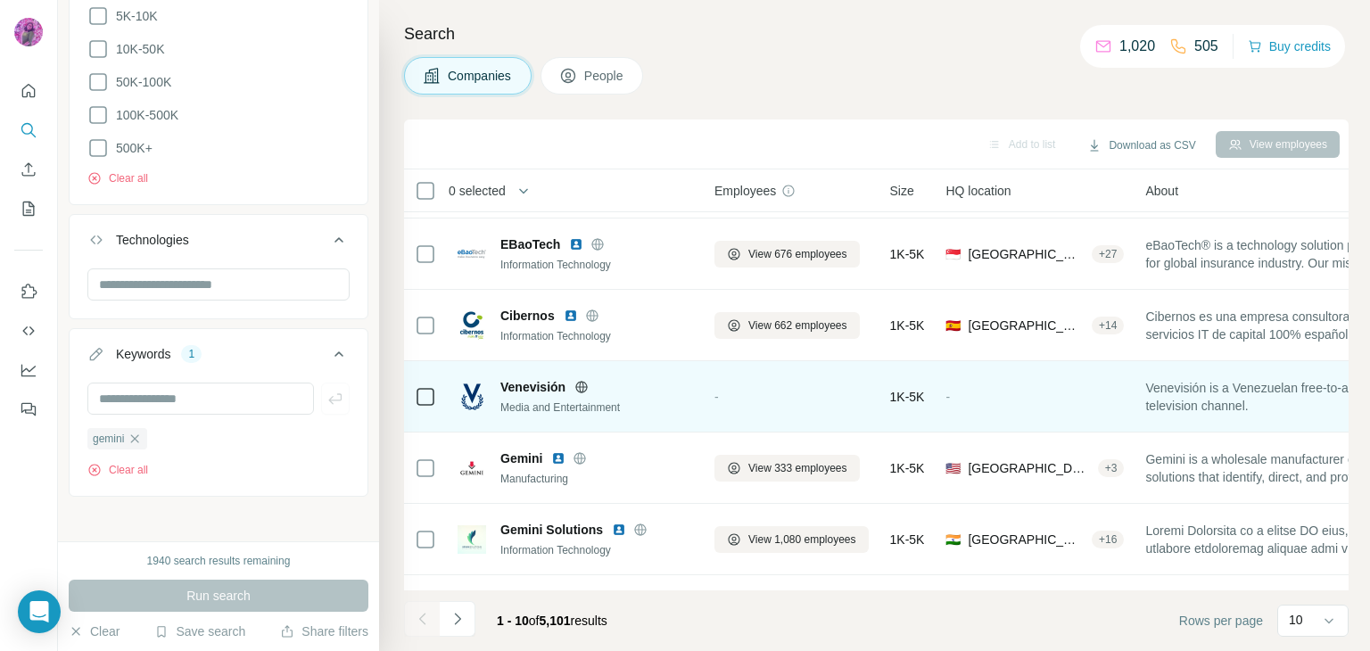
click at [581, 386] on icon at bounding box center [582, 386] width 12 height 1
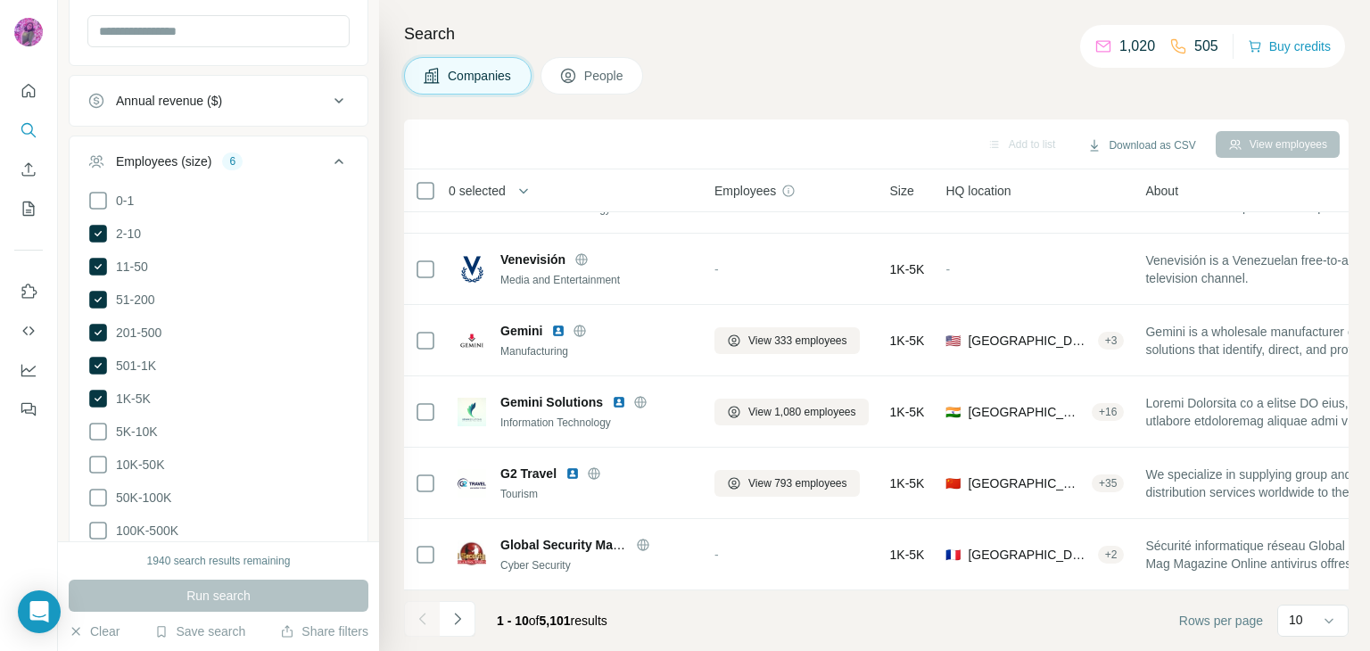
scroll to position [311, 0]
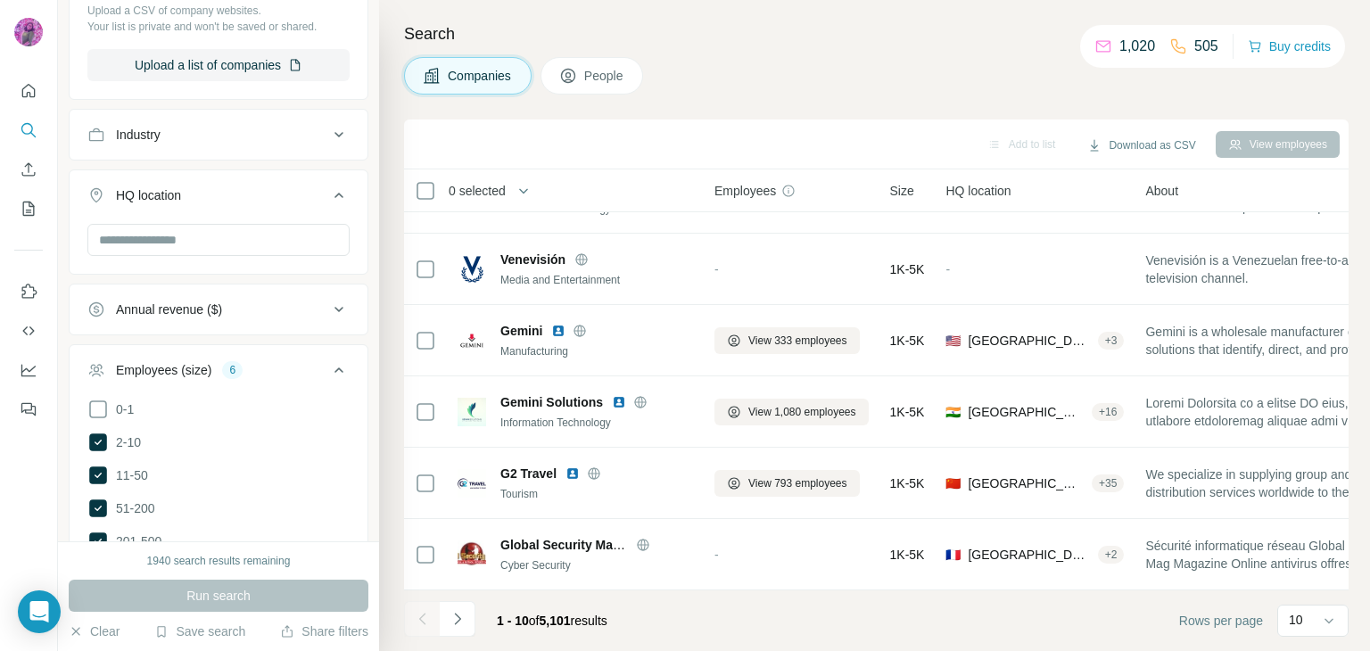
click at [328, 132] on icon at bounding box center [338, 134] width 21 height 21
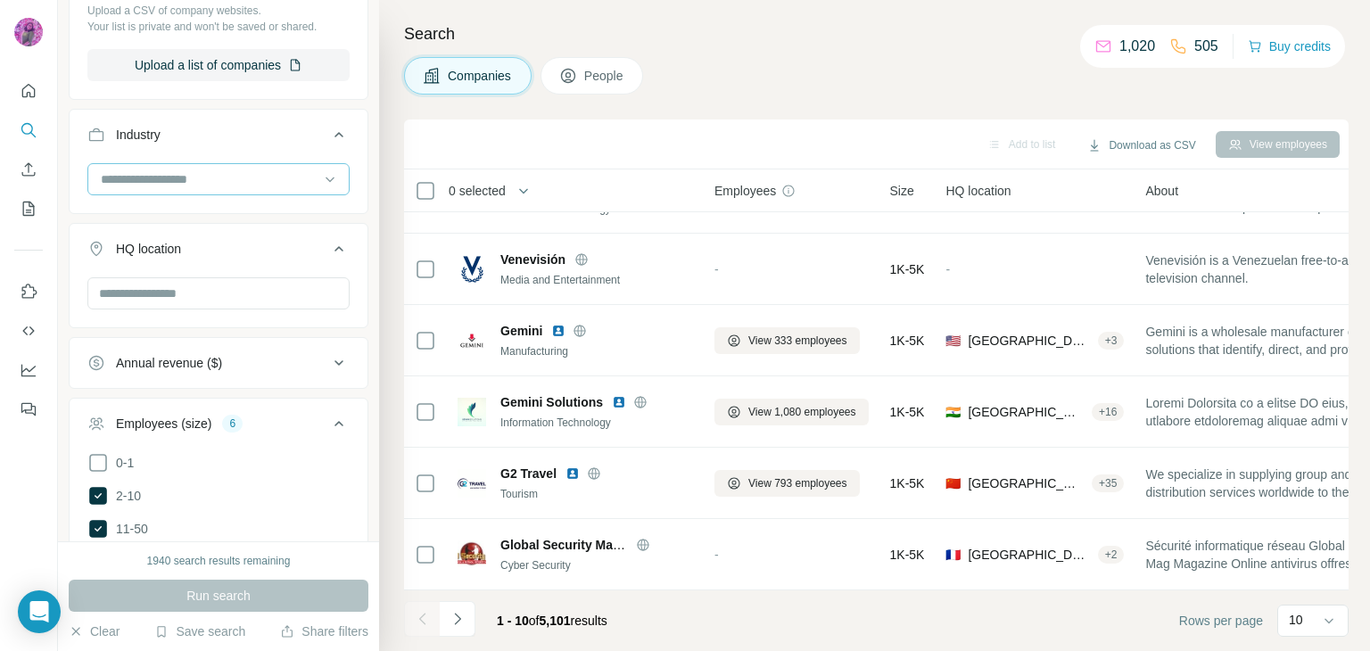
click at [220, 178] on input at bounding box center [209, 179] width 220 height 20
click at [185, 227] on p "Artificial Intelligence" at bounding box center [158, 219] width 111 height 18
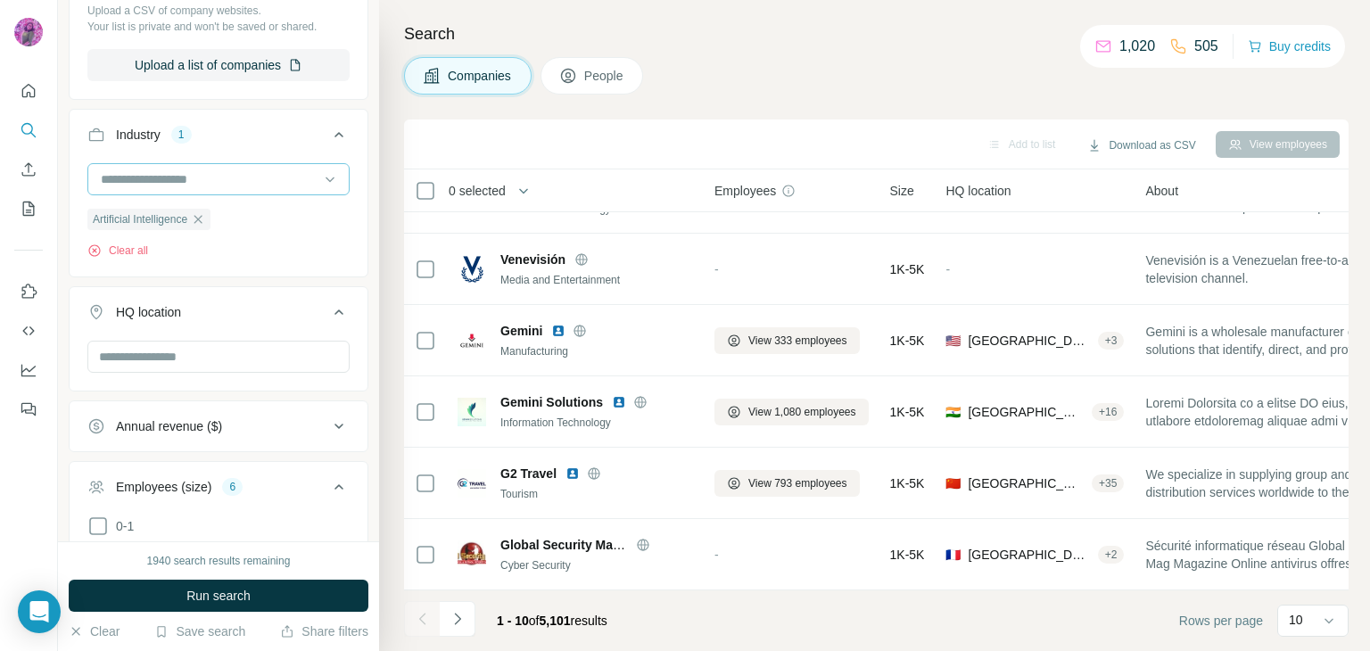
click at [223, 171] on input at bounding box center [209, 179] width 220 height 20
click at [321, 172] on icon at bounding box center [330, 179] width 18 height 18
click at [152, 234] on p "Computer" at bounding box center [130, 226] width 54 height 18
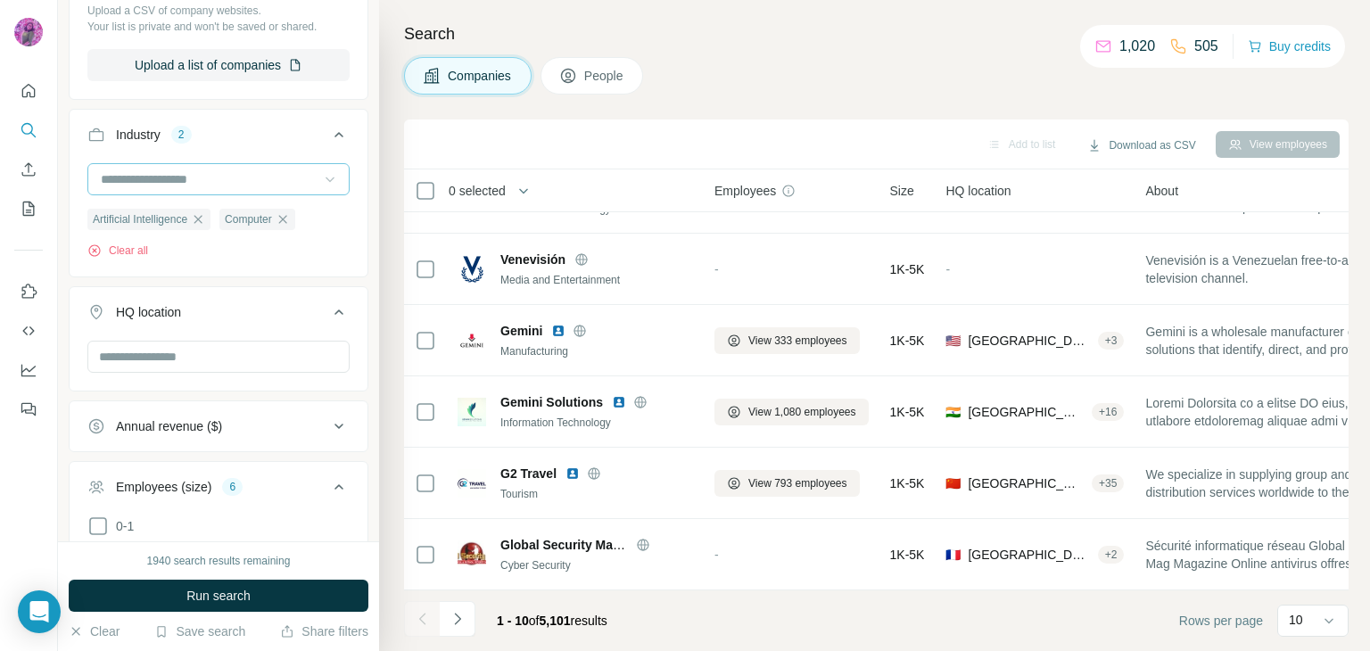
click at [227, 178] on input at bounding box center [209, 179] width 220 height 20
click at [321, 335] on button "HQ location" at bounding box center [219, 316] width 298 height 50
click at [321, 335] on div "HQ location" at bounding box center [219, 338] width 300 height 105
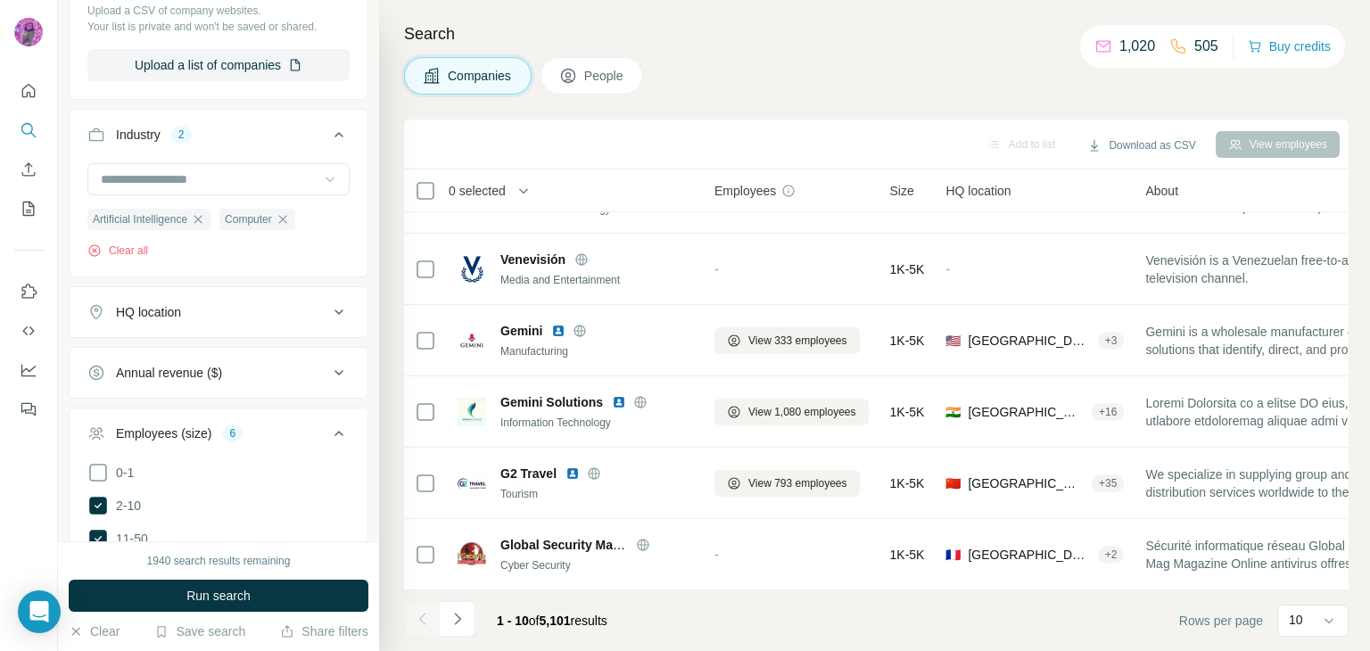
click at [212, 169] on input at bounding box center [209, 179] width 220 height 20
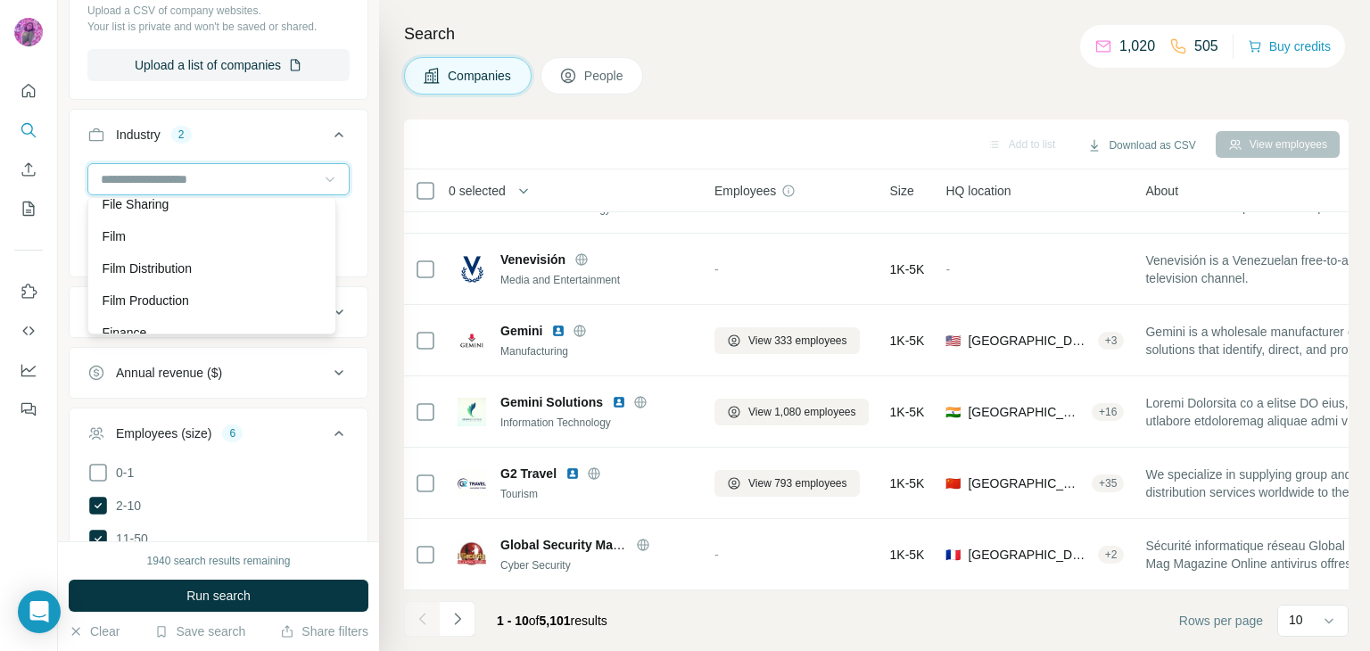
scroll to position [7207, 0]
click at [331, 333] on div "3D Printing 3D Technology Accounting Ad Network Adult Advanced Materials Advent…" at bounding box center [211, 265] width 249 height 137
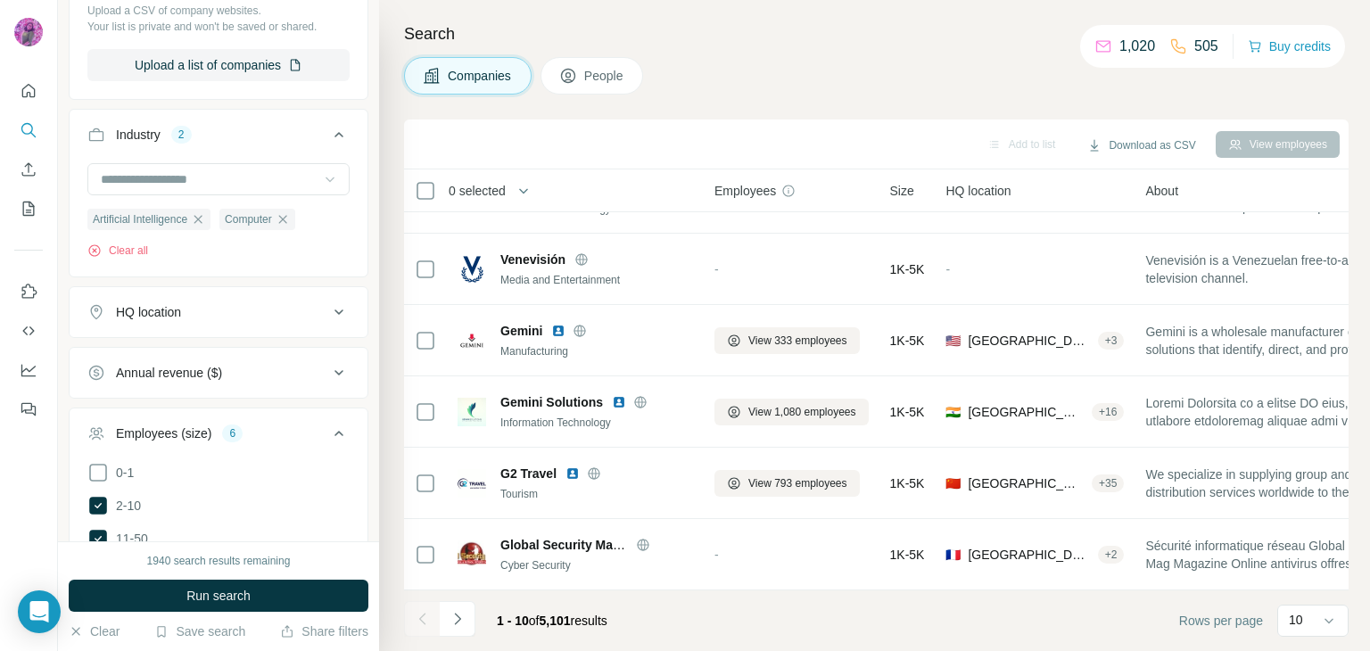
click at [331, 333] on div "HQ location" at bounding box center [219, 312] width 300 height 52
click at [257, 176] on input at bounding box center [209, 179] width 220 height 20
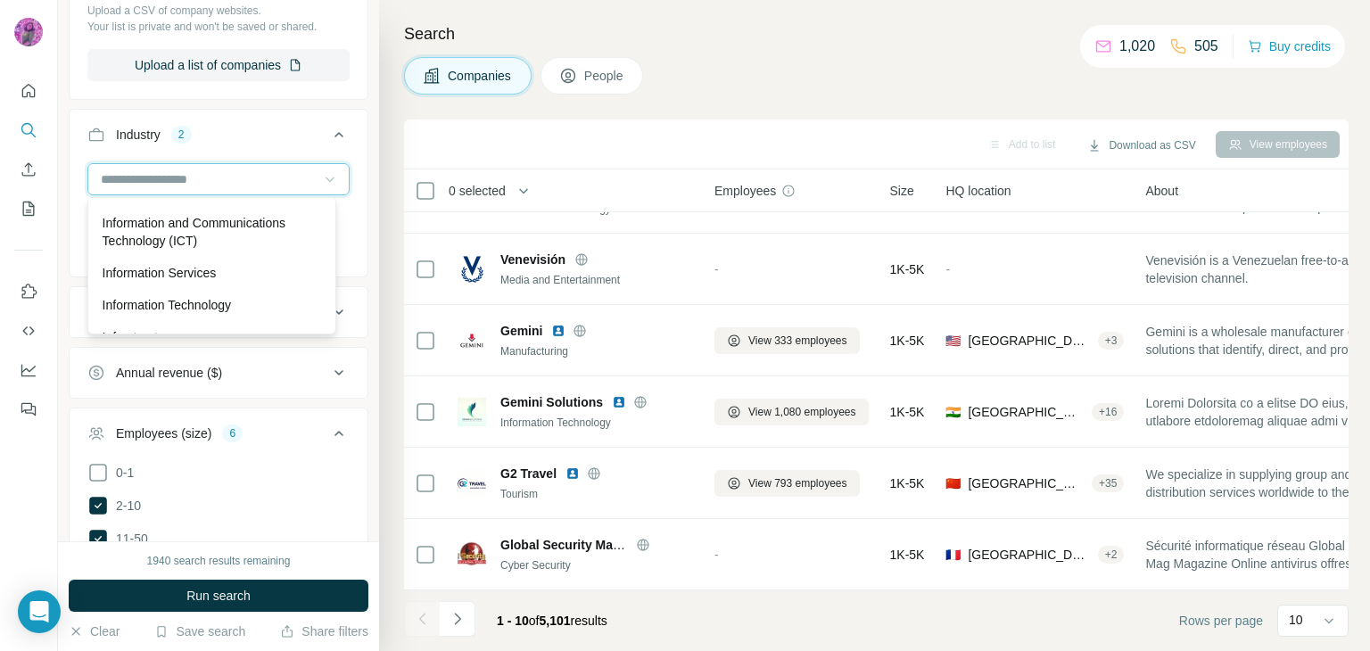
scroll to position [9692, 0]
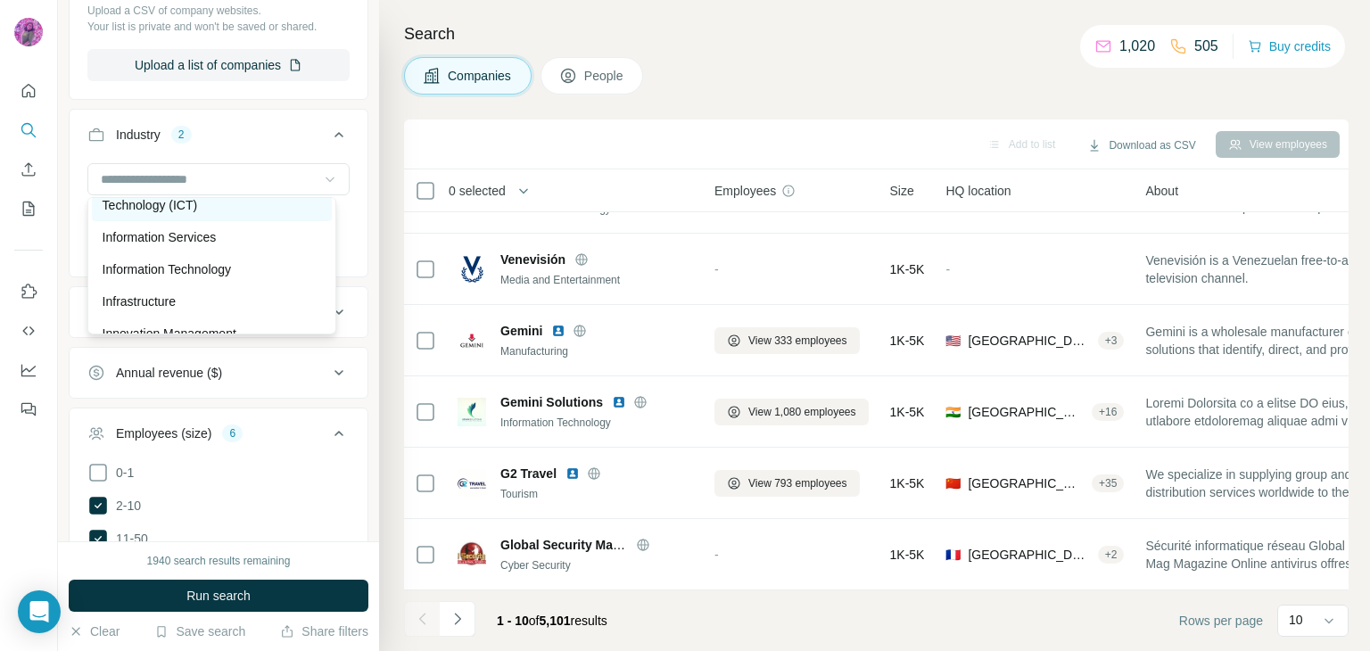
click at [178, 214] on p "Information and Communications Technology (ICT)" at bounding box center [212, 196] width 218 height 36
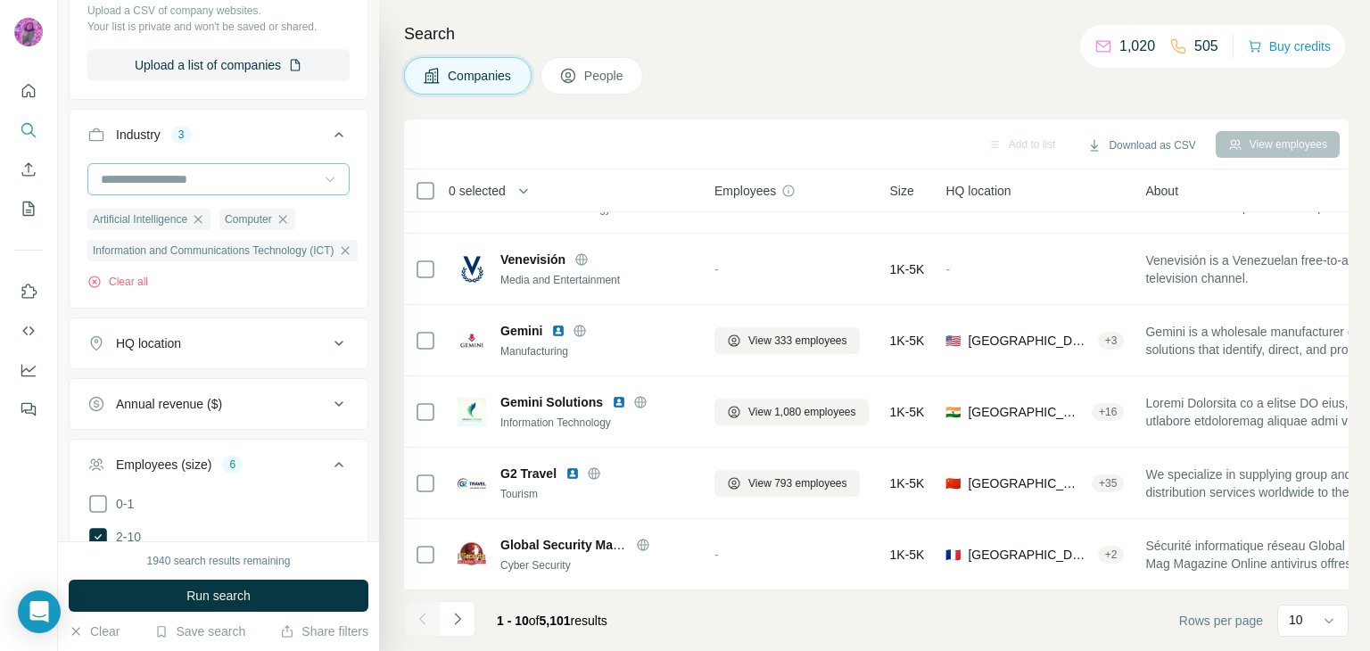
click at [243, 180] on input at bounding box center [209, 179] width 220 height 20
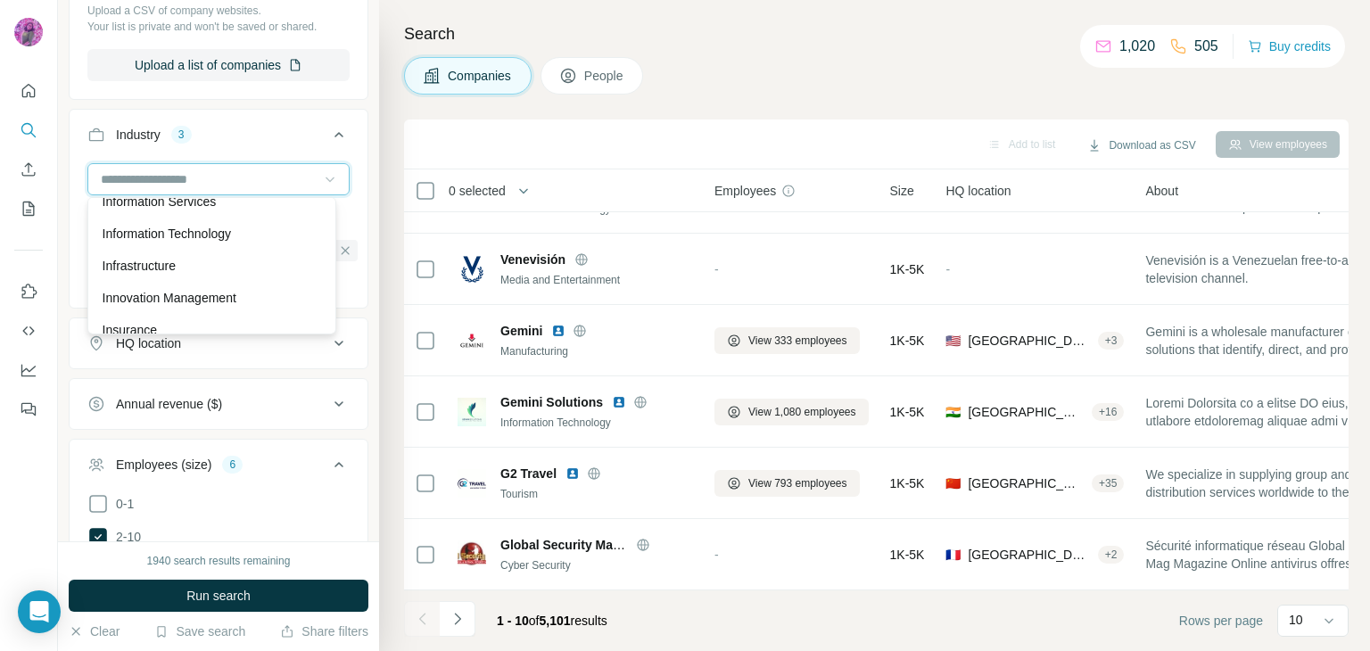
scroll to position [9763, 0]
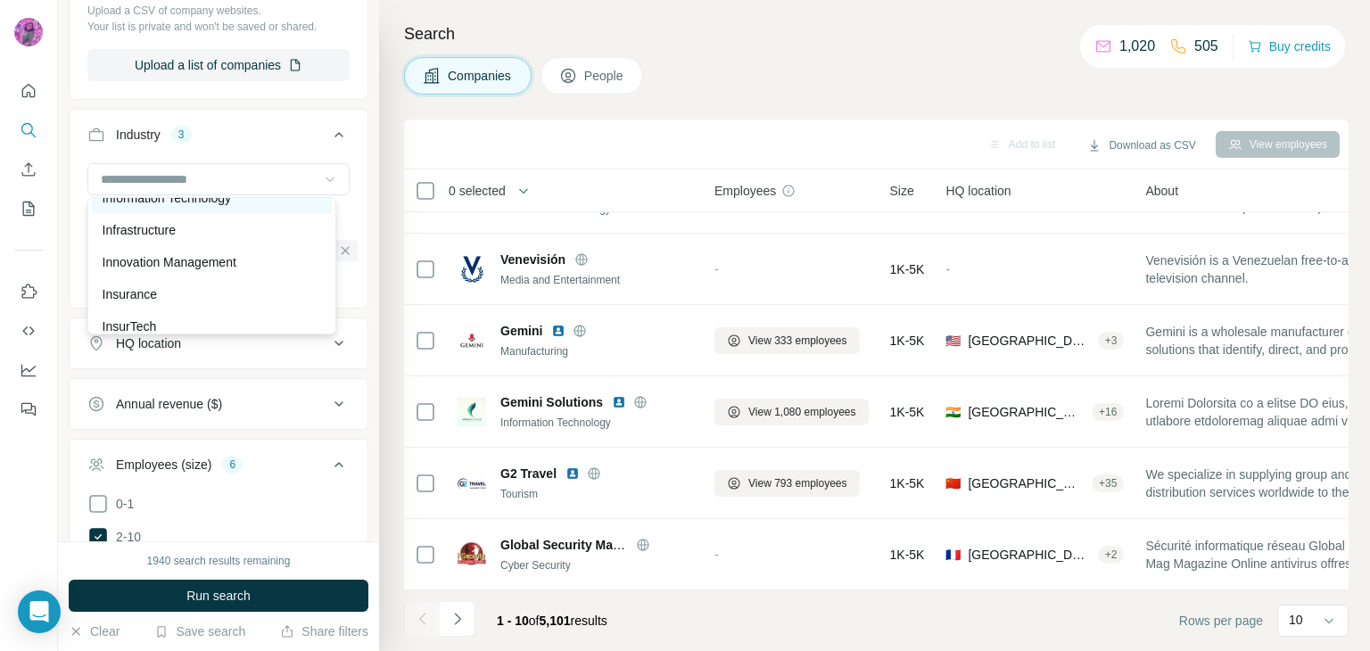
click at [180, 207] on p "Information Technology" at bounding box center [167, 198] width 129 height 18
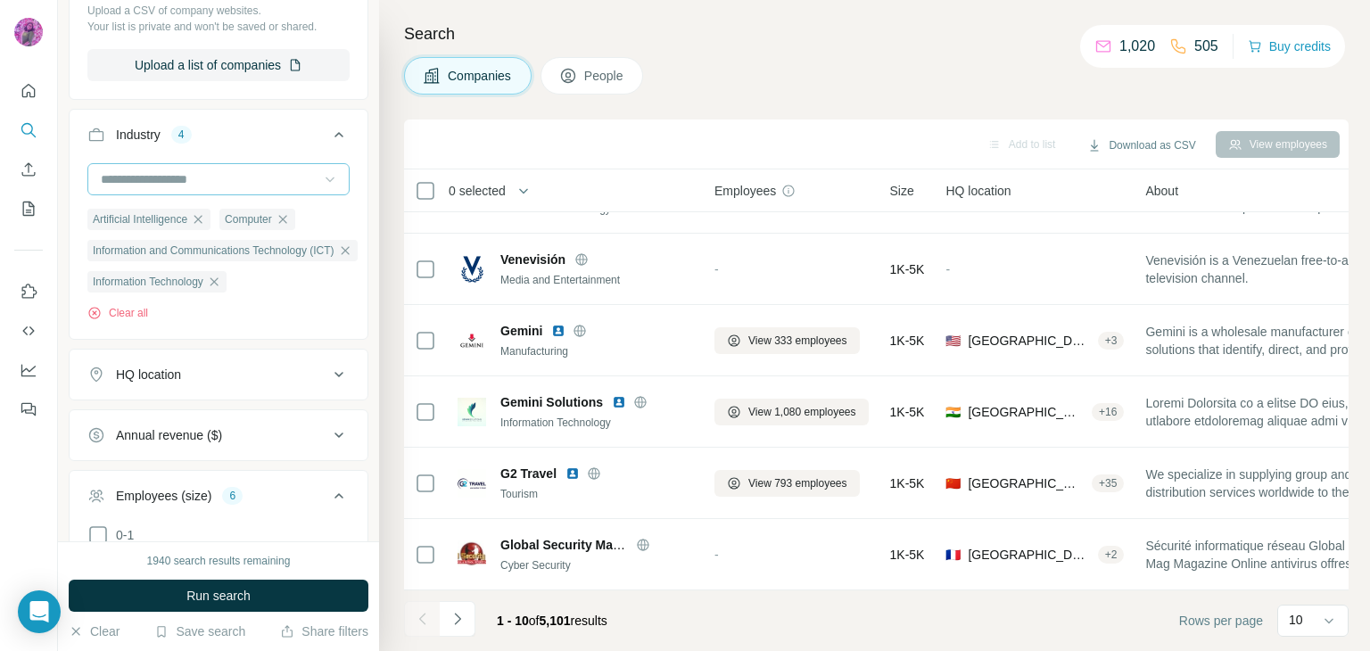
click at [212, 176] on input at bounding box center [209, 179] width 220 height 20
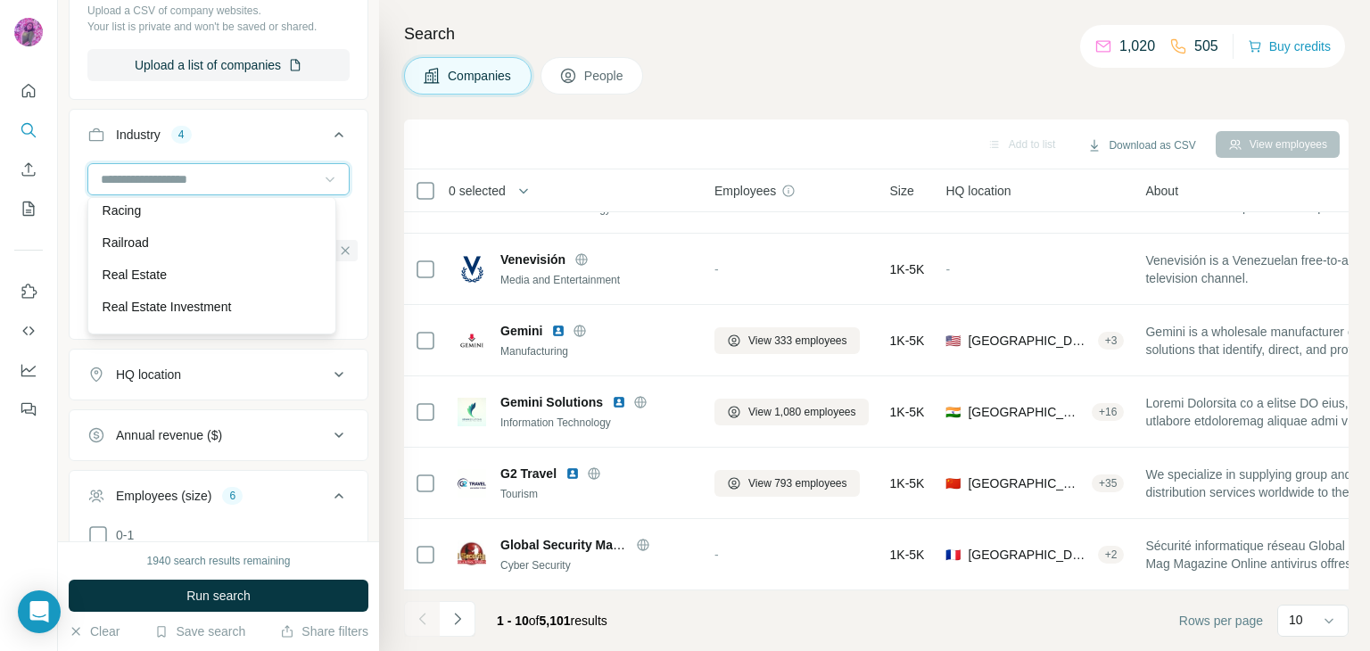
scroll to position [14911, 0]
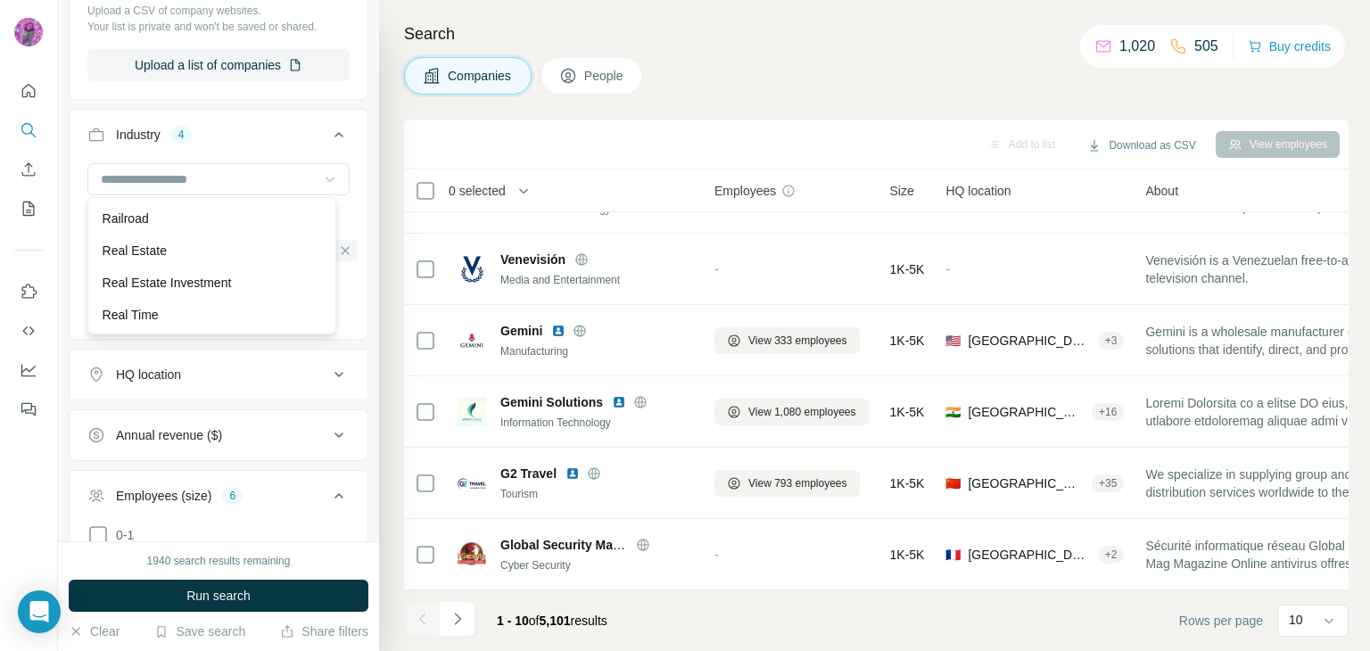
click at [321, 329] on div "3D Printing 3D Technology Accounting Ad Network Adult Advanced Materials Advent…" at bounding box center [211, 265] width 249 height 137
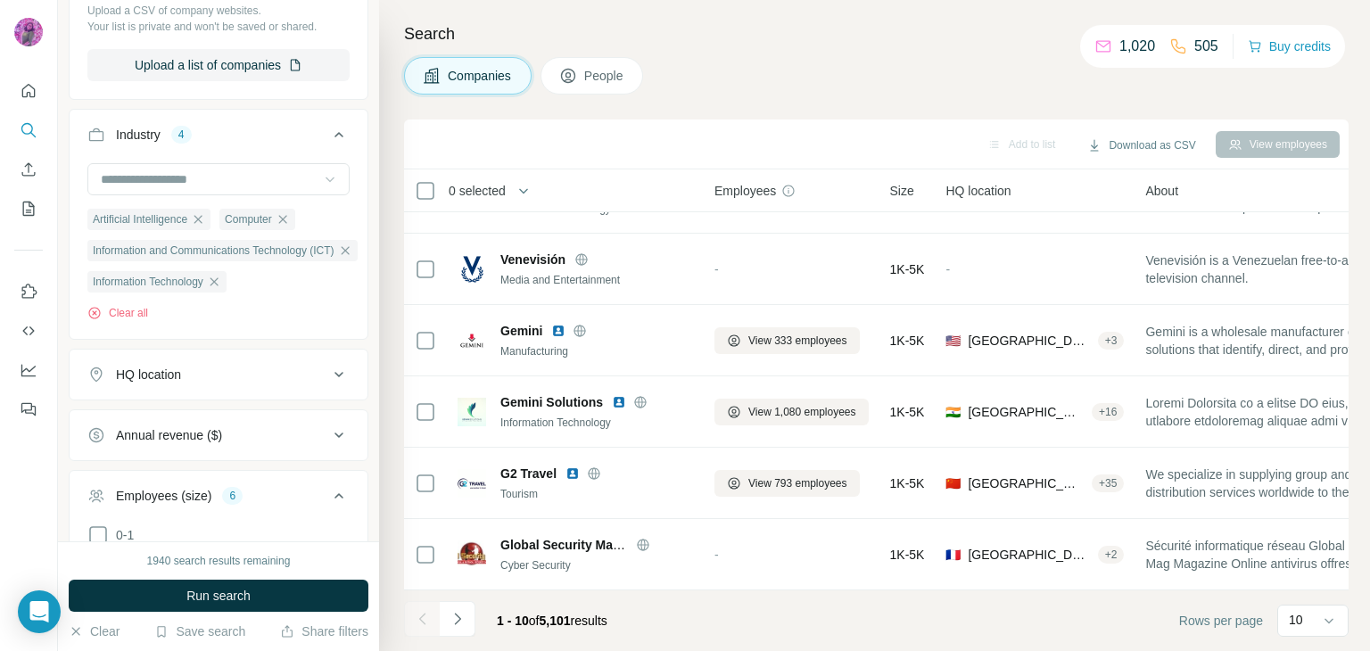
click at [321, 329] on div "Artificial Intelligence Computer Information and Communications Technology (ICT…" at bounding box center [219, 249] width 298 height 172
click at [218, 174] on input at bounding box center [209, 179] width 220 height 20
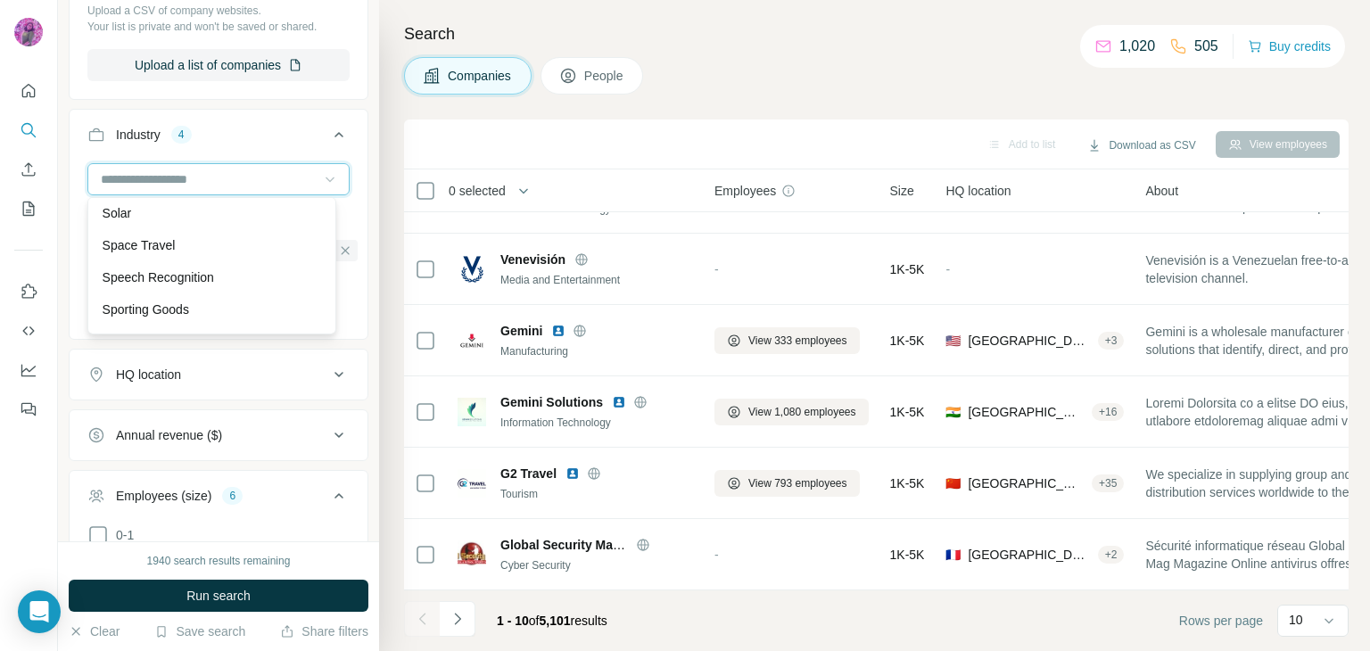
scroll to position [17228, 0]
click at [146, 157] on p "Software" at bounding box center [127, 148] width 49 height 18
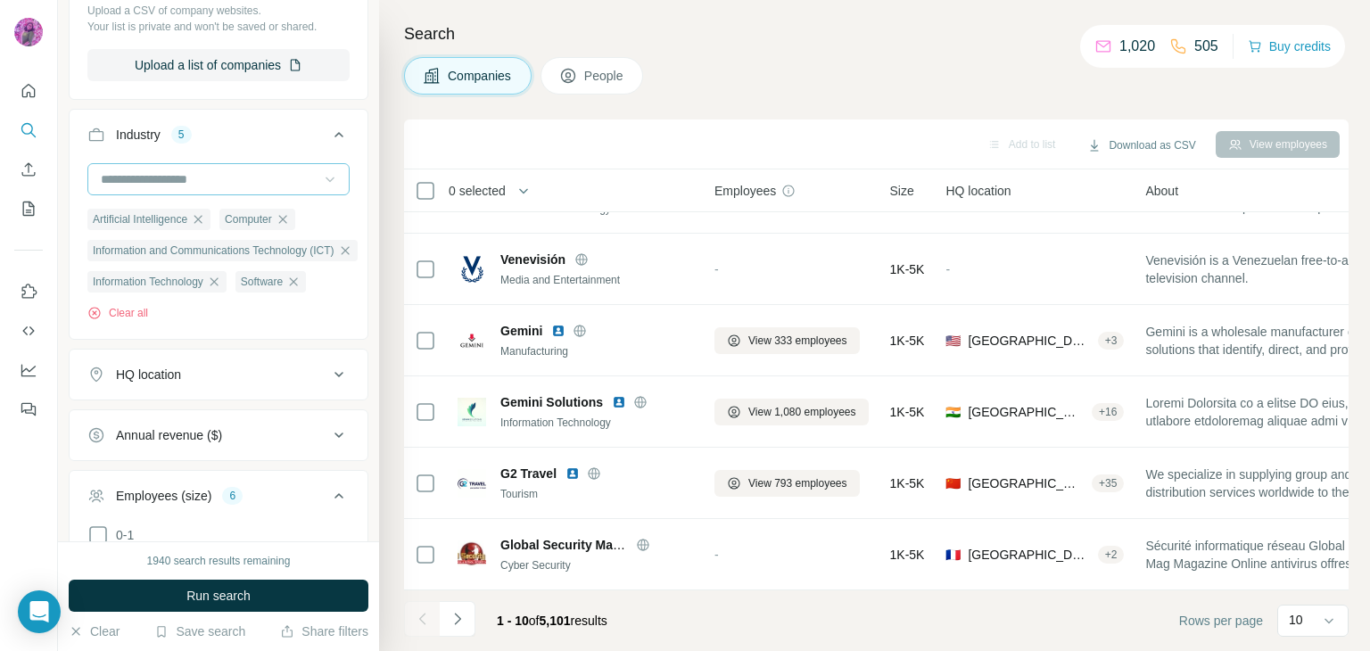
click at [171, 183] on input at bounding box center [209, 179] width 220 height 20
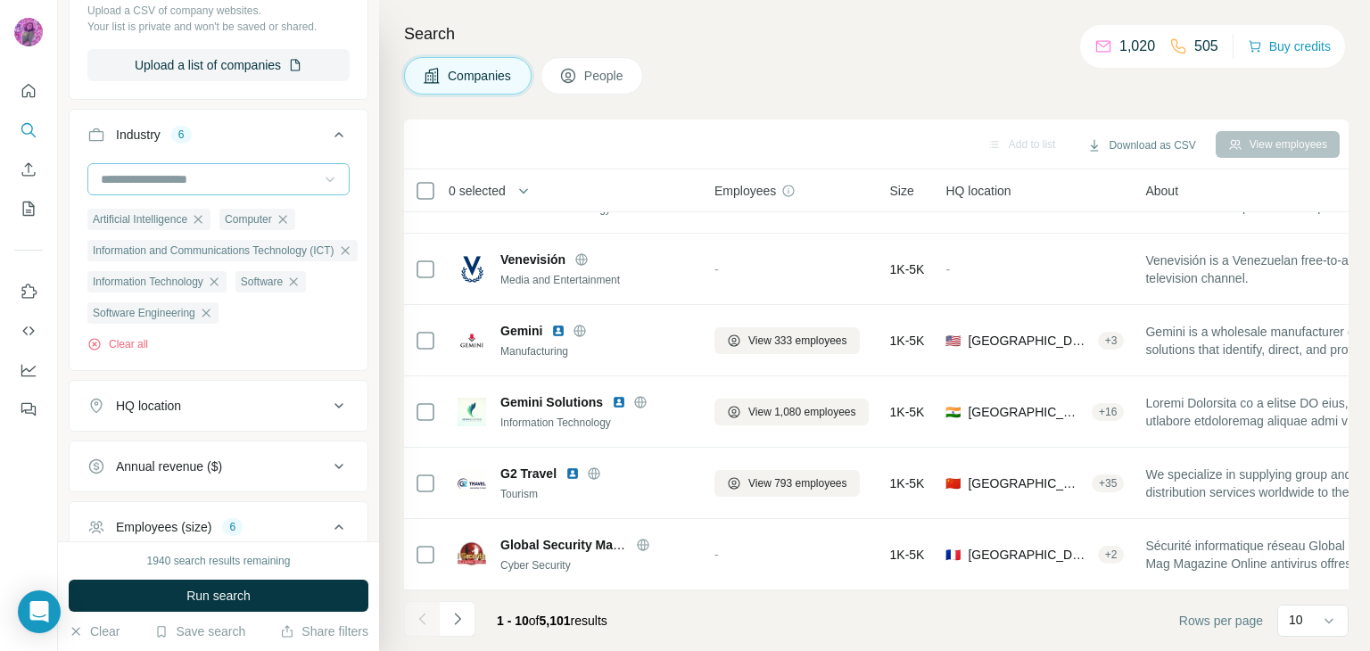
click at [203, 178] on input at bounding box center [209, 179] width 220 height 20
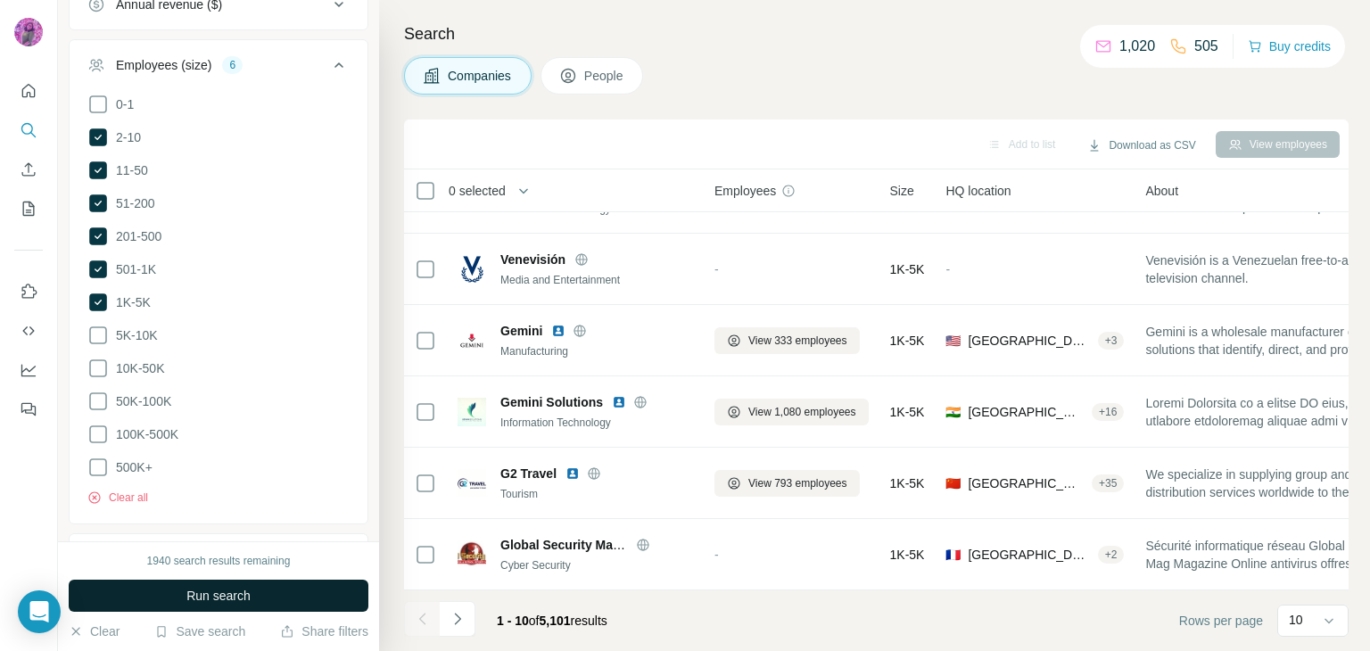
click at [208, 604] on button "Run search" at bounding box center [219, 596] width 300 height 32
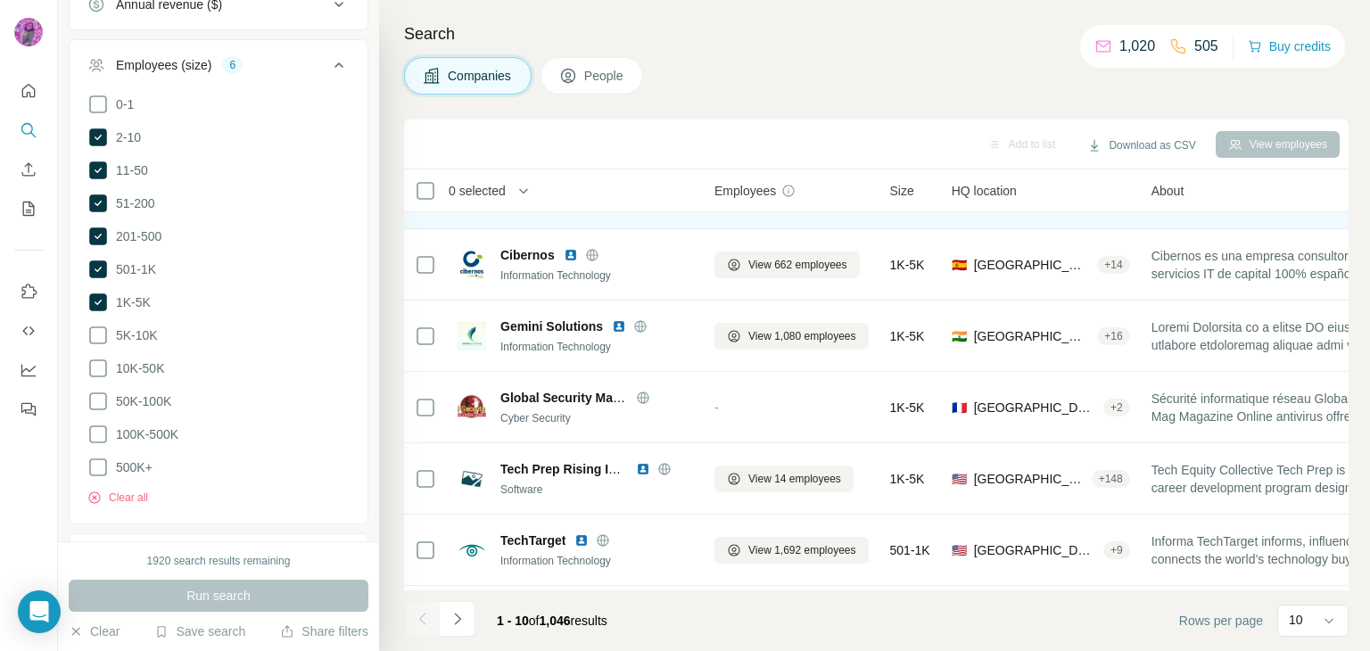
scroll to position [208, 0]
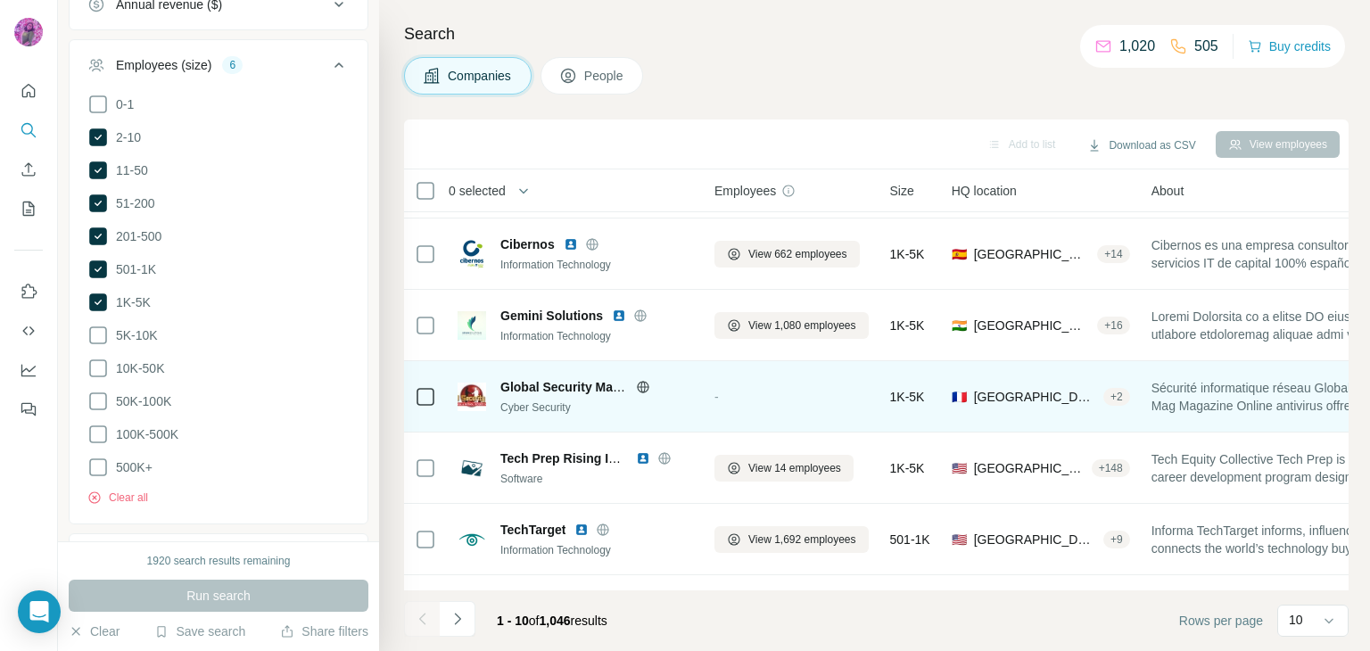
click at [641, 388] on icon at bounding box center [642, 387] width 4 height 12
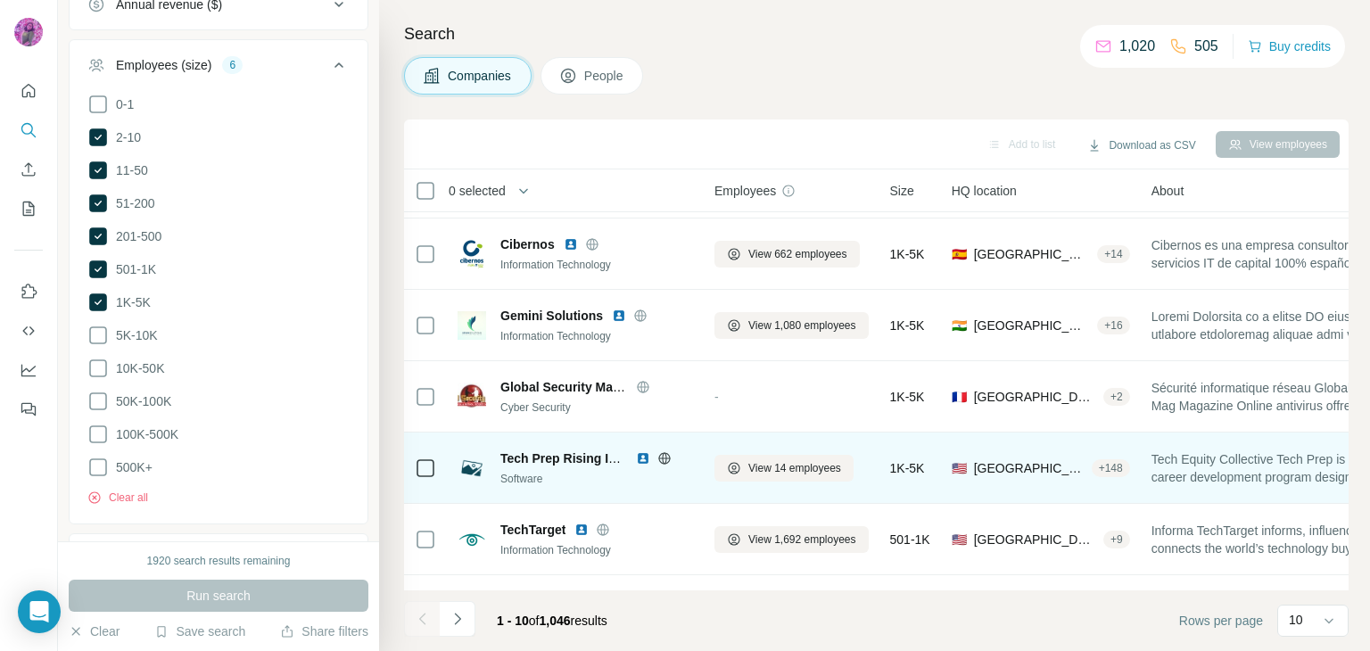
click at [642, 459] on img at bounding box center [643, 458] width 14 height 14
